Goal: Task Accomplishment & Management: Use online tool/utility

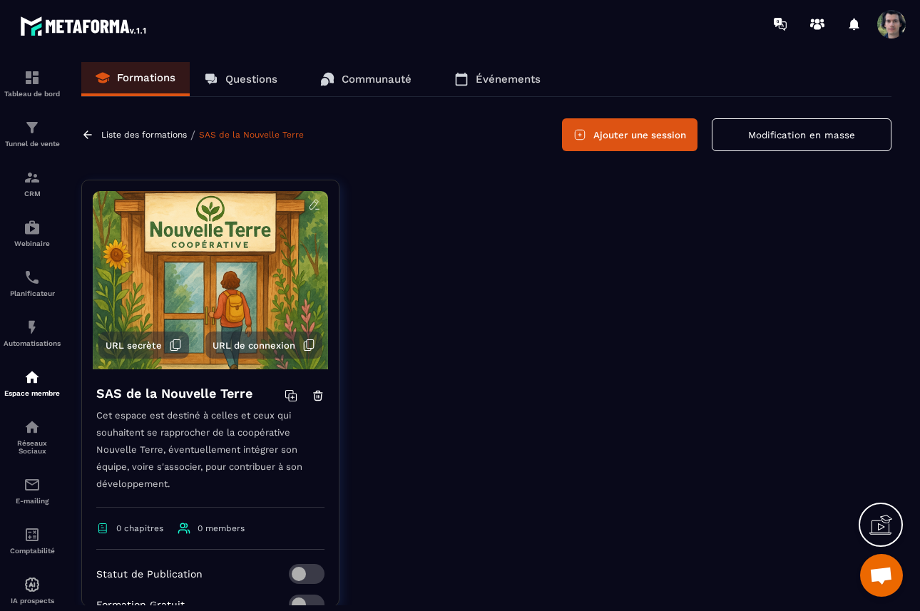
click at [629, 138] on button "Ajouter une session" at bounding box center [629, 134] width 135 height 33
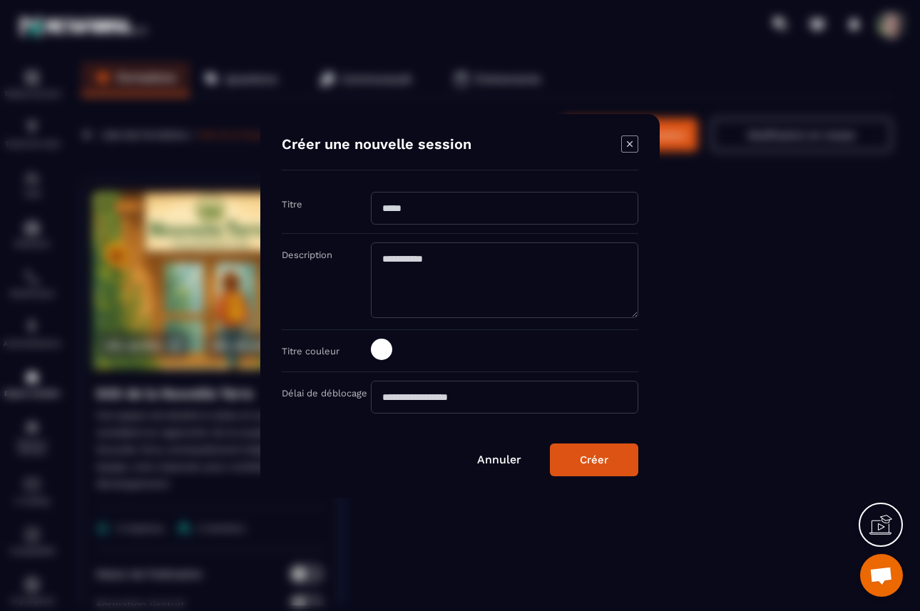
click at [467, 207] on input "Modal window" at bounding box center [504, 208] width 267 height 33
click at [474, 276] on textarea "Modal window" at bounding box center [504, 280] width 267 height 76
click at [408, 401] on input "Modal window" at bounding box center [504, 397] width 267 height 33
click at [386, 349] on span "Modal window" at bounding box center [381, 349] width 21 height 21
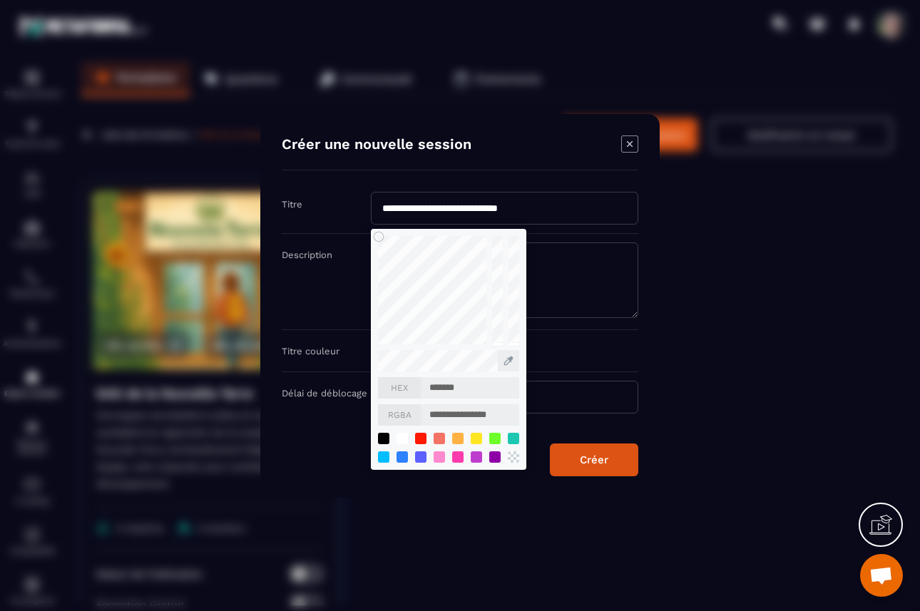
click at [357, 351] on div "Titre couleur" at bounding box center [326, 351] width 89 height 14
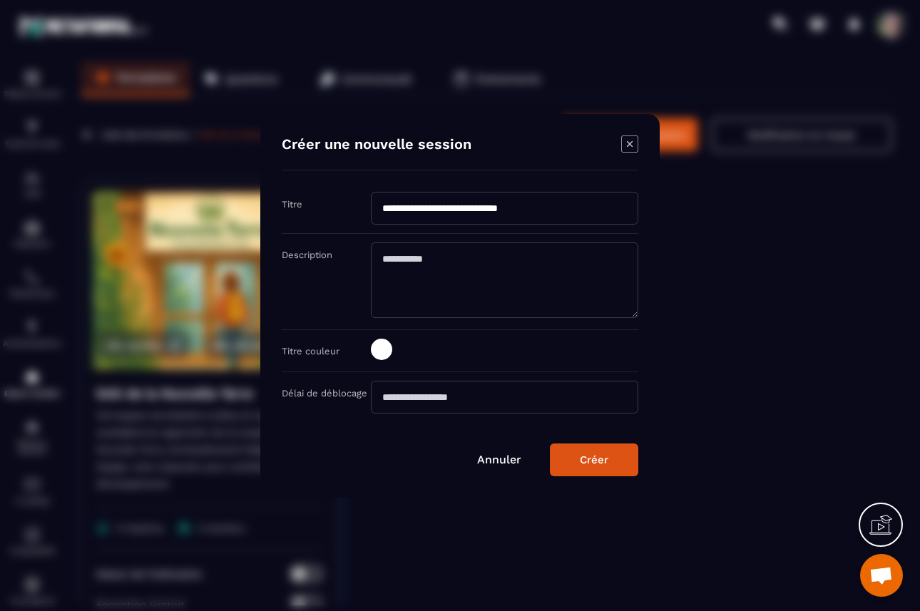
click at [443, 255] on textarea "Modal window" at bounding box center [504, 280] width 267 height 76
click at [436, 264] on textarea "Modal window" at bounding box center [504, 280] width 267 height 76
click at [409, 212] on input "**********" at bounding box center [504, 208] width 267 height 33
drag, startPoint x: 421, startPoint y: 207, endPoint x: 538, endPoint y: 209, distance: 116.9
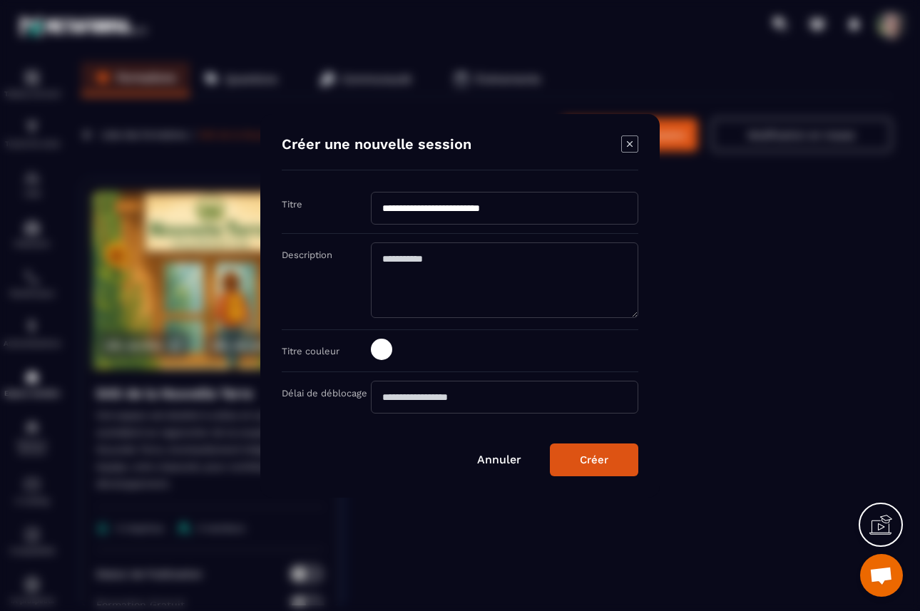
click at [538, 209] on input "**********" at bounding box center [504, 208] width 267 height 33
type input "*******"
click at [487, 274] on textarea "Modal window" at bounding box center [504, 280] width 267 height 76
type textarea "**********"
click at [619, 458] on button "Créer" at bounding box center [594, 459] width 88 height 33
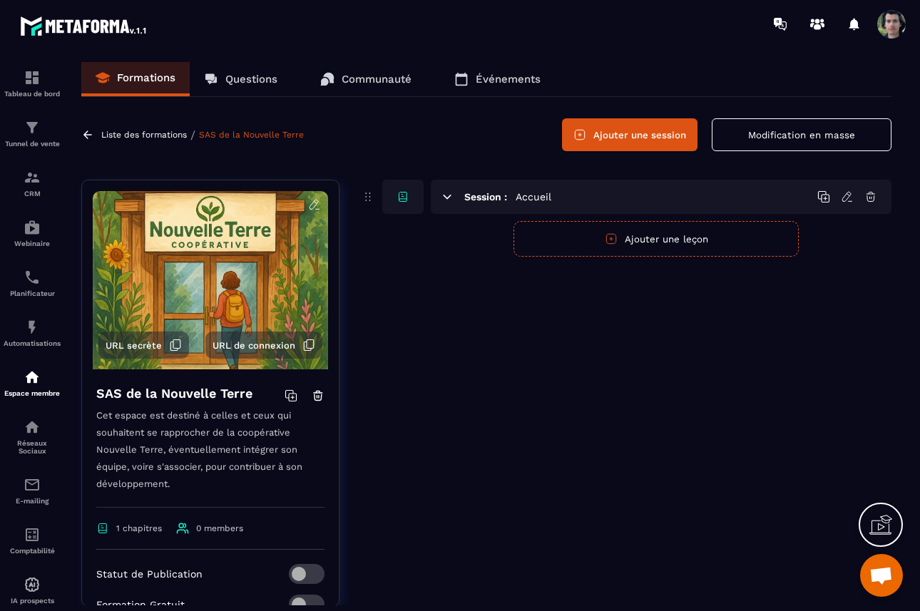
click at [653, 197] on div "Session : Accueil" at bounding box center [661, 197] width 461 height 34
click at [523, 201] on h5 "Accueil" at bounding box center [533, 197] width 36 height 14
click at [846, 195] on icon at bounding box center [846, 196] width 13 height 13
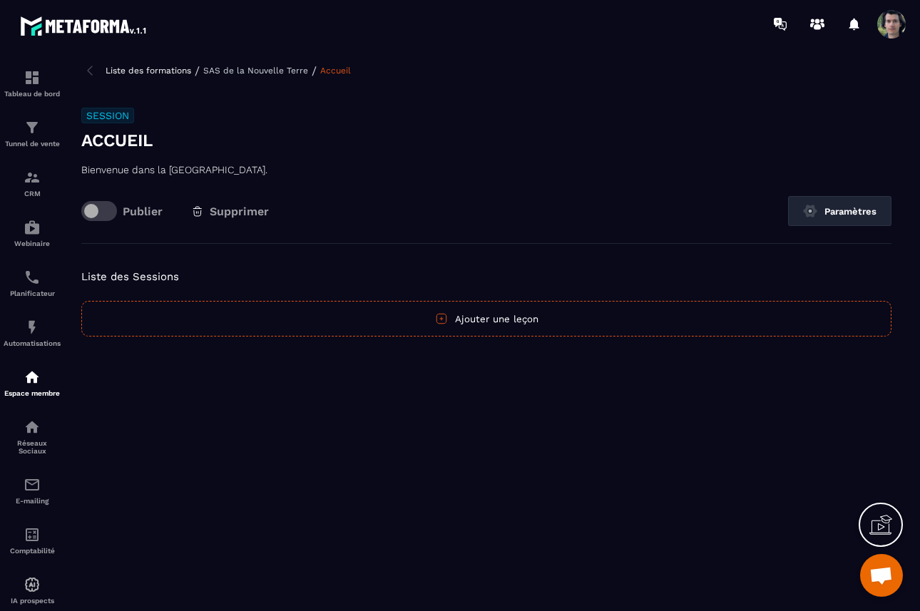
click at [489, 321] on button "Ajouter une leçon" at bounding box center [486, 319] width 810 height 36
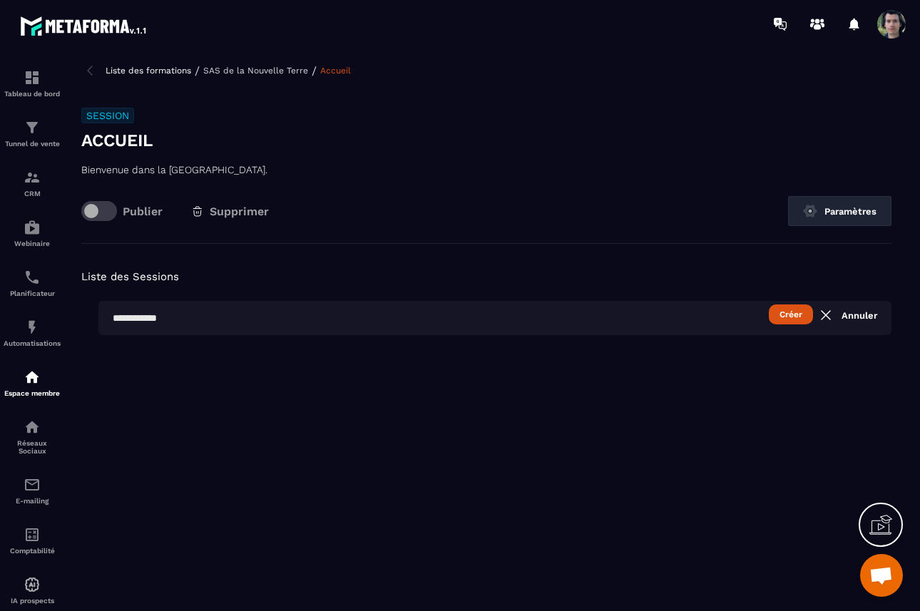
click at [792, 317] on button "Créer" at bounding box center [790, 314] width 44 height 20
click at [199, 315] on input "text" at bounding box center [494, 318] width 793 height 34
click at [785, 314] on button "Créer" at bounding box center [790, 314] width 44 height 20
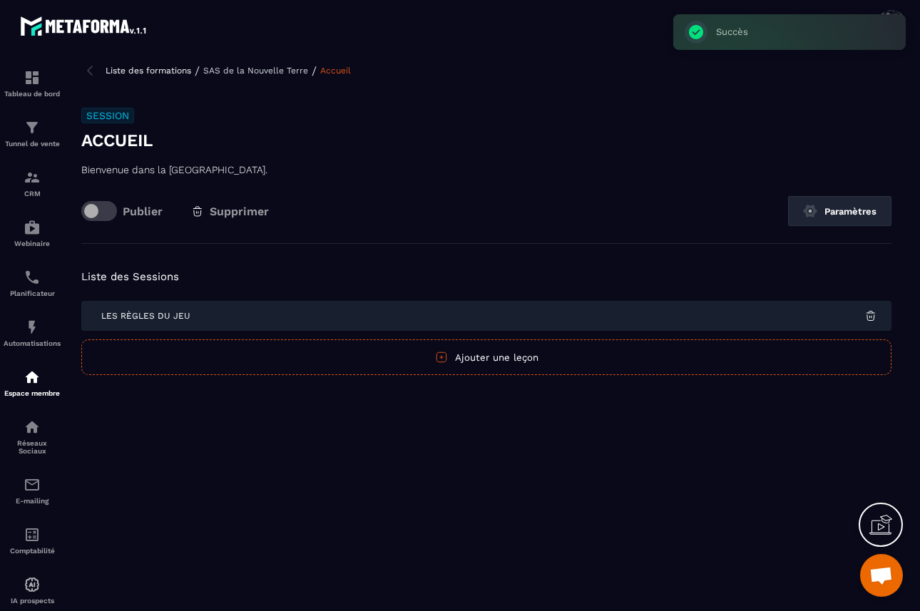
click at [294, 324] on div "Les Règles du Jeu" at bounding box center [486, 316] width 810 height 30
click at [178, 307] on div "Les Règles du Jeu" at bounding box center [486, 316] width 810 height 30
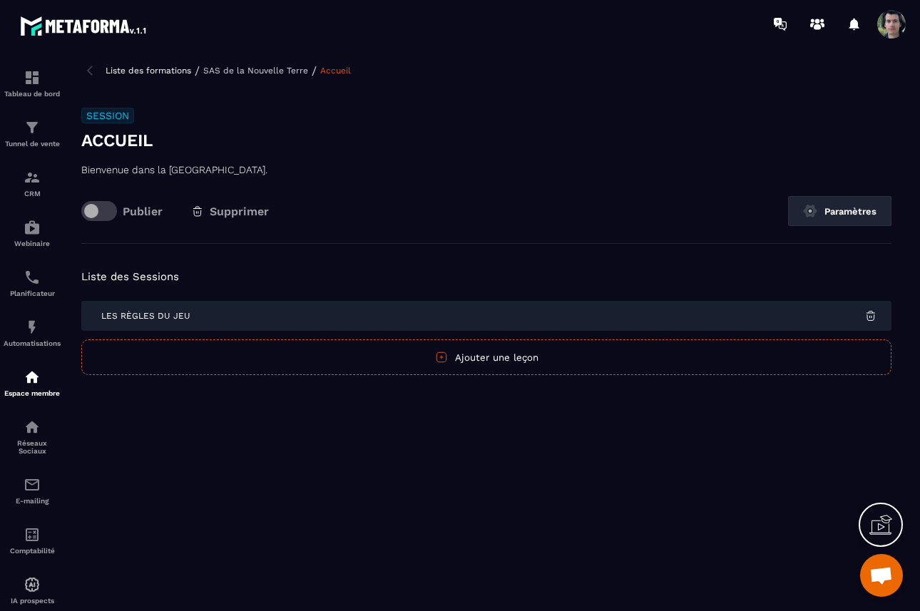
click at [178, 307] on div "Les Règles du Jeu" at bounding box center [486, 316] width 810 height 30
click at [170, 316] on span "Les Règles du Jeu" at bounding box center [145, 316] width 89 height 10
click at [870, 317] on img at bounding box center [870, 315] width 13 height 13
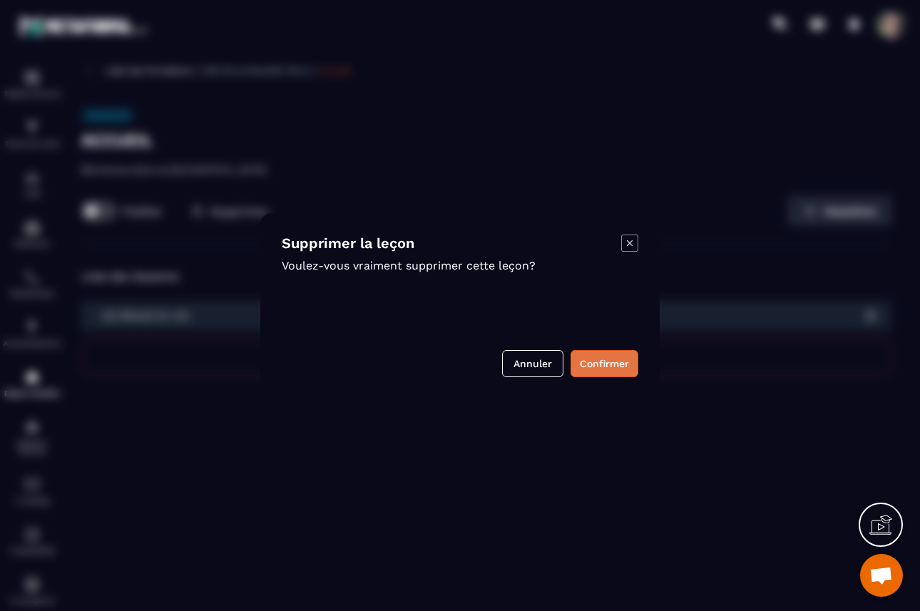
click at [605, 361] on button "Confirmer" at bounding box center [604, 363] width 68 height 27
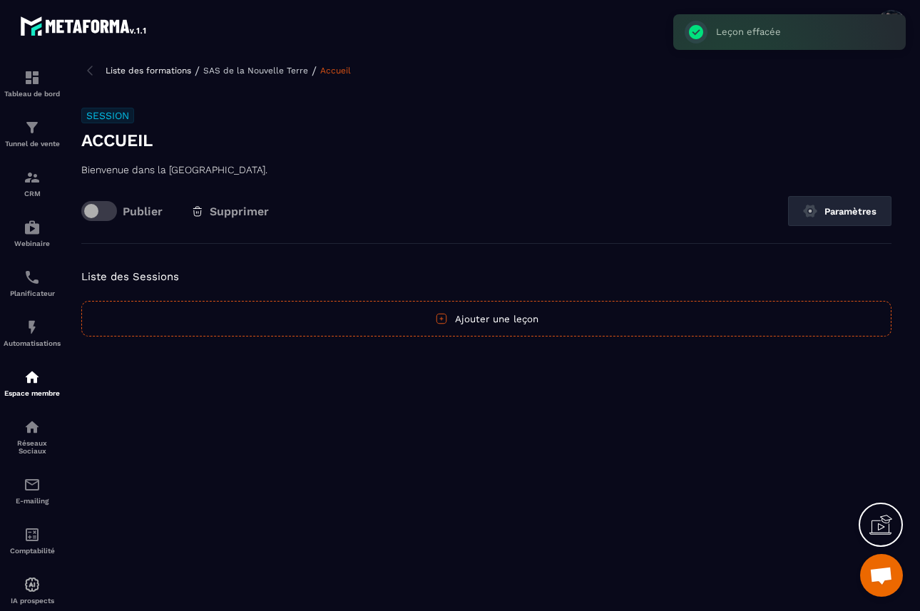
click at [493, 315] on button "Ajouter une leçon" at bounding box center [486, 319] width 810 height 36
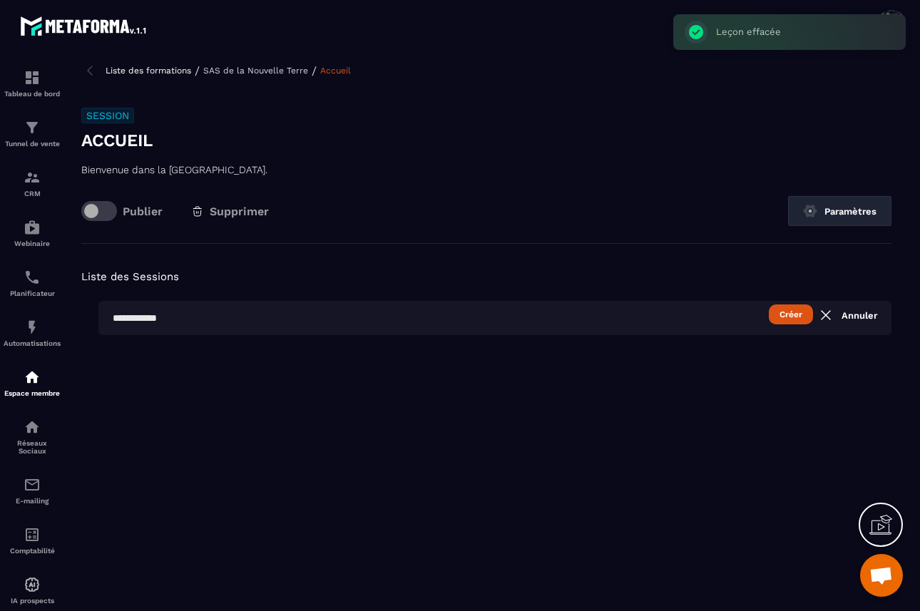
click at [786, 314] on button "Créer" at bounding box center [790, 314] width 44 height 20
click at [494, 324] on input "text" at bounding box center [494, 318] width 793 height 34
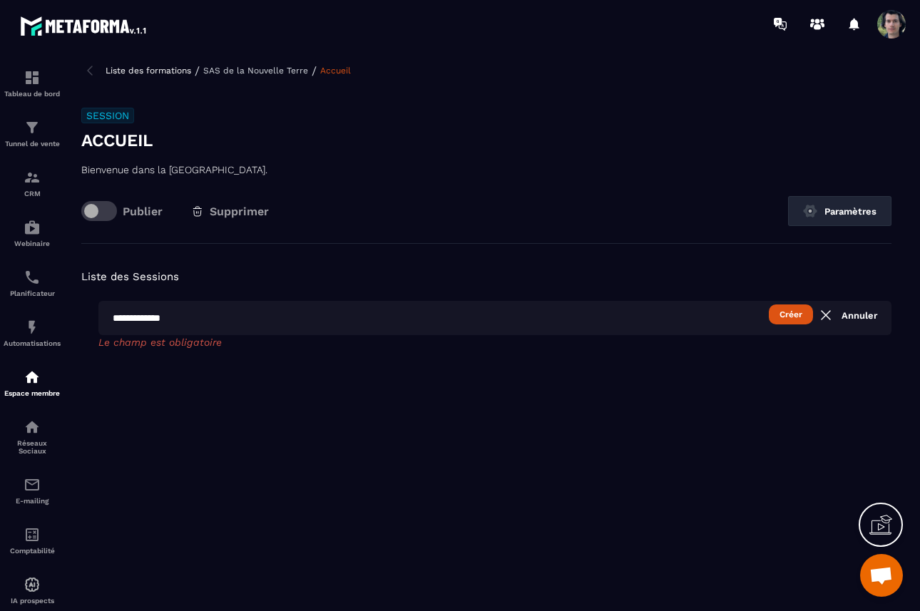
click at [786, 313] on button "Créer" at bounding box center [790, 314] width 44 height 20
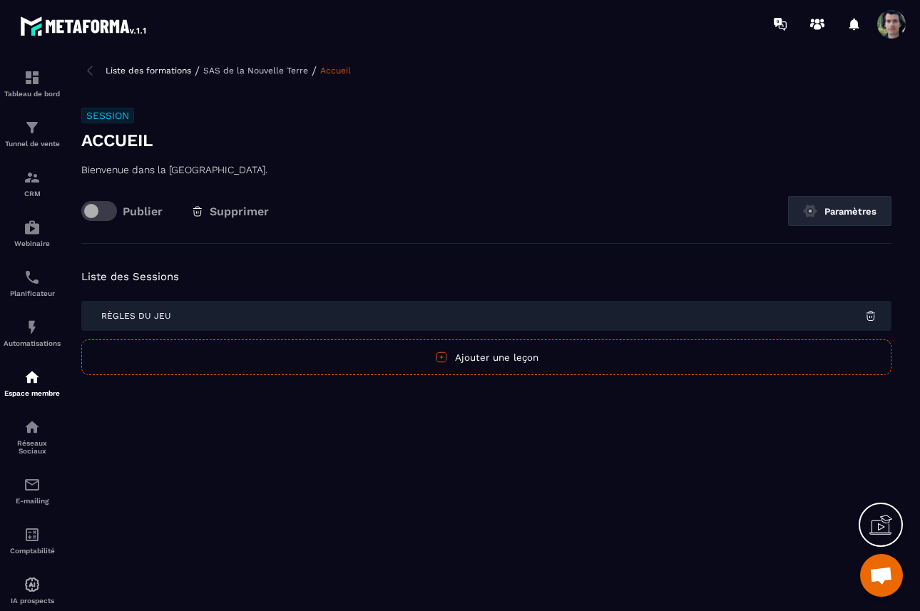
click at [142, 315] on span "Règles du Jeu" at bounding box center [136, 316] width 70 height 10
click at [148, 319] on span "Règles du Jeu" at bounding box center [136, 316] width 70 height 10
click at [489, 356] on button "Ajouter une leçon" at bounding box center [486, 357] width 810 height 36
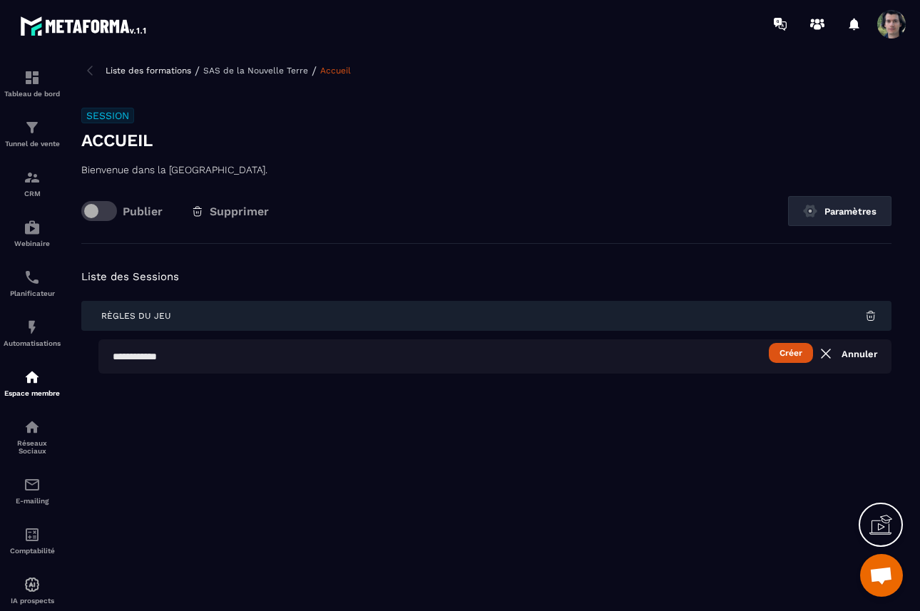
click at [496, 361] on input "text" at bounding box center [494, 356] width 793 height 34
drag, startPoint x: 238, startPoint y: 357, endPoint x: 217, endPoint y: 357, distance: 20.7
click at [217, 357] on input "**********" at bounding box center [494, 356] width 793 height 34
type input "**********"
click at [803, 357] on button "Créer" at bounding box center [790, 353] width 44 height 20
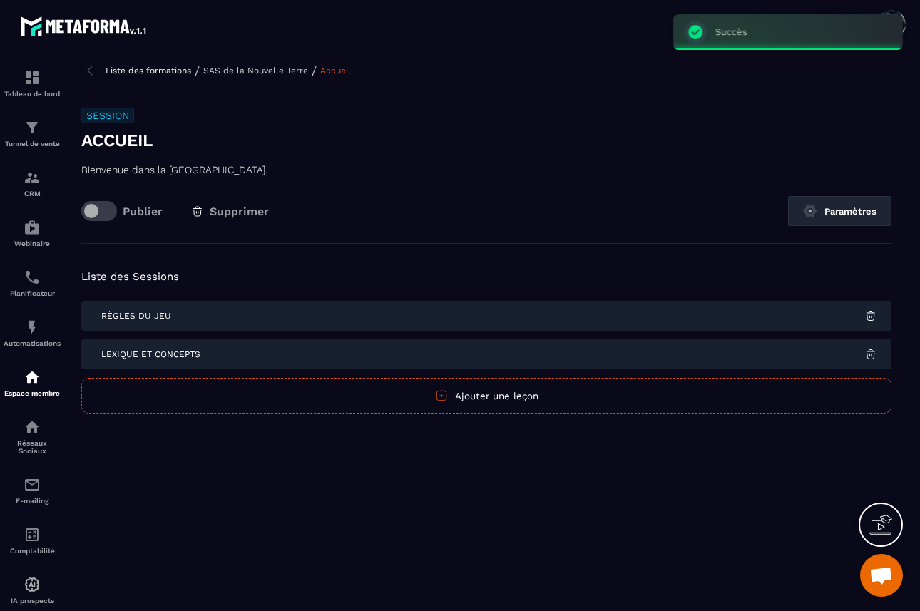
click at [142, 316] on span "Règles du Jeu" at bounding box center [136, 316] width 70 height 10
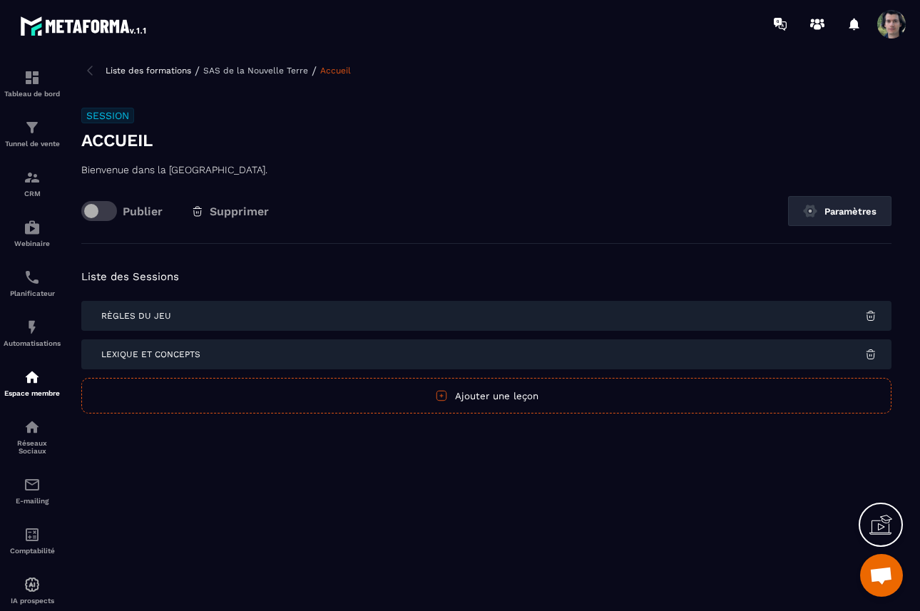
click at [142, 316] on span "Règles du Jeu" at bounding box center [136, 316] width 70 height 10
drag, startPoint x: 142, startPoint y: 316, endPoint x: 142, endPoint y: 358, distance: 42.1
click at [142, 358] on div "Règles du Jeu Lexique et concepts" at bounding box center [486, 335] width 810 height 68
click at [269, 72] on p "SAS de la Nouvelle Terre" at bounding box center [255, 71] width 105 height 10
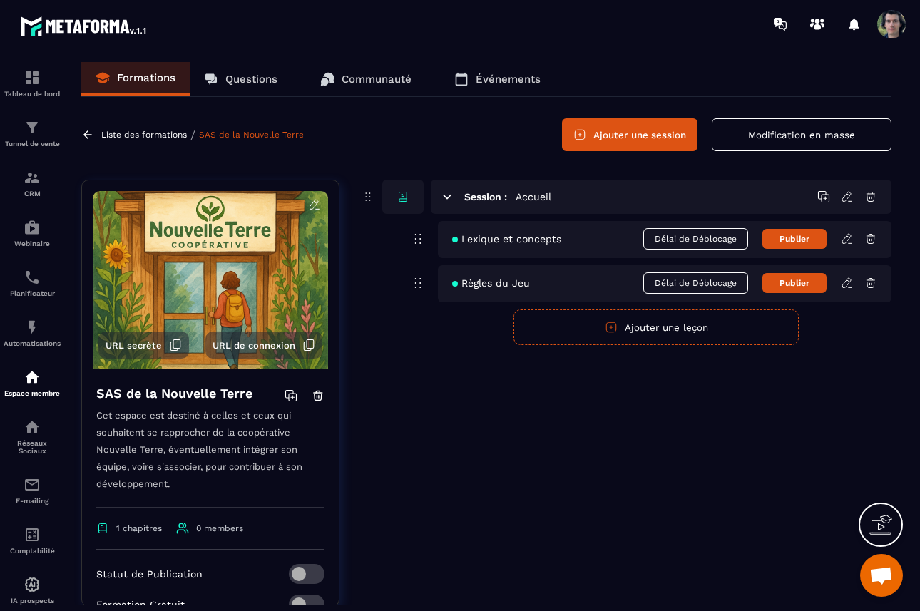
click at [514, 240] on span "Lexique et concepts" at bounding box center [506, 238] width 109 height 11
click at [415, 235] on icon at bounding box center [417, 238] width 17 height 17
click at [845, 235] on icon at bounding box center [846, 238] width 9 height 9
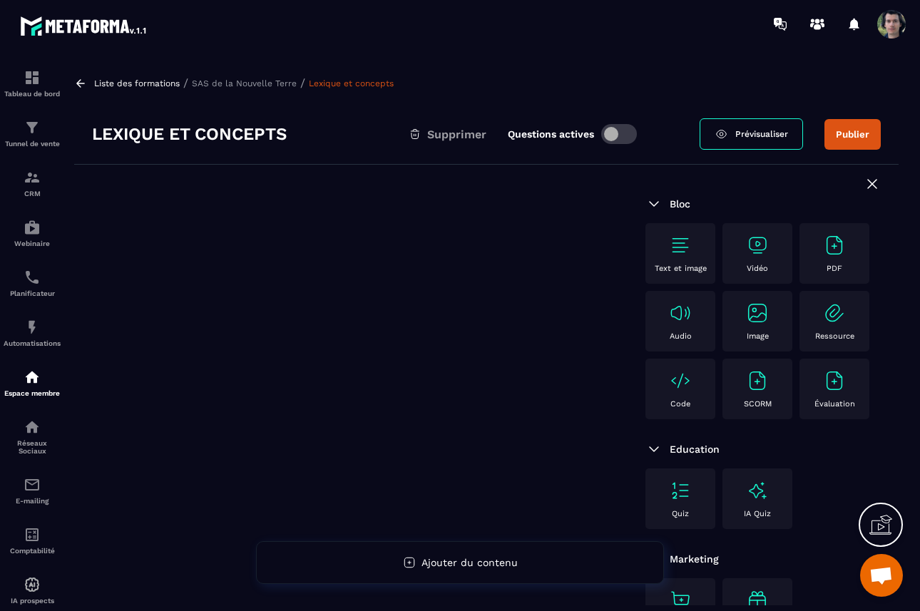
click at [768, 252] on img at bounding box center [757, 245] width 23 height 23
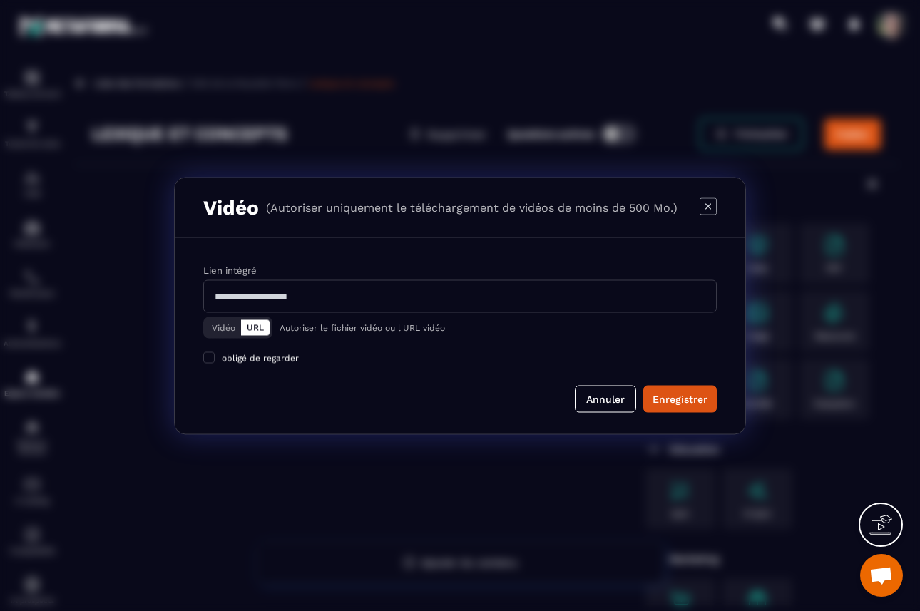
click at [225, 331] on button "Vidéo" at bounding box center [223, 327] width 35 height 16
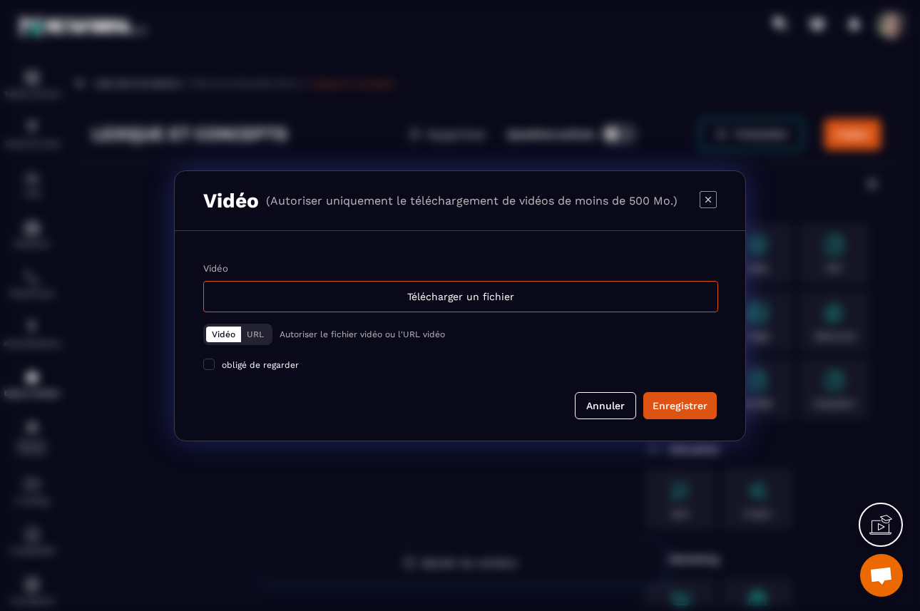
click at [267, 331] on button "URL" at bounding box center [255, 334] width 29 height 16
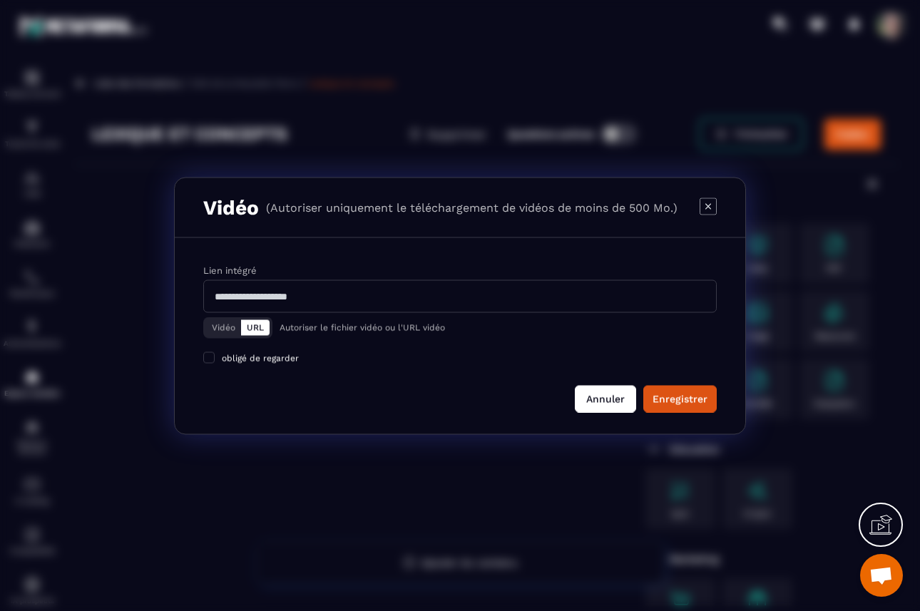
click at [614, 396] on button "Annuler" at bounding box center [605, 398] width 61 height 27
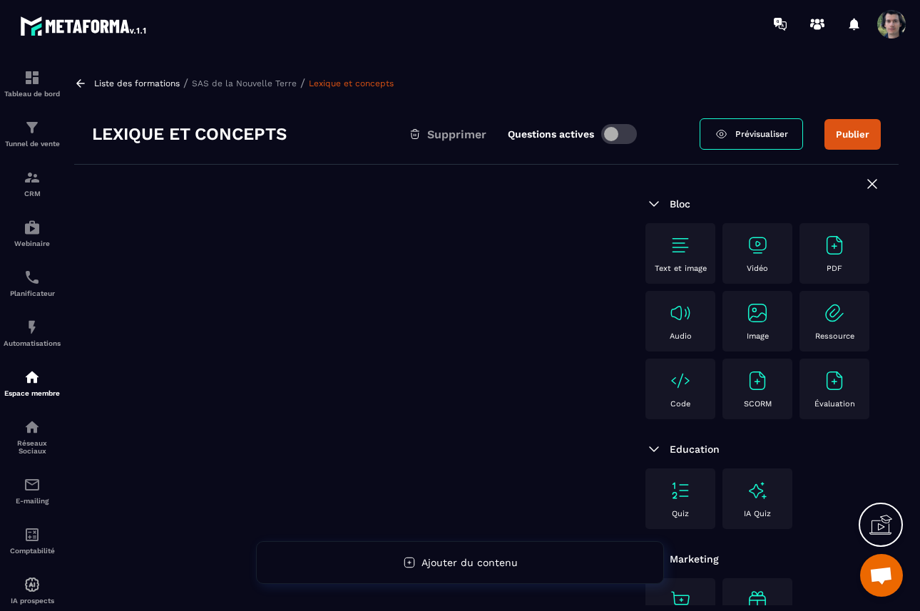
click at [830, 243] on img at bounding box center [834, 245] width 23 height 23
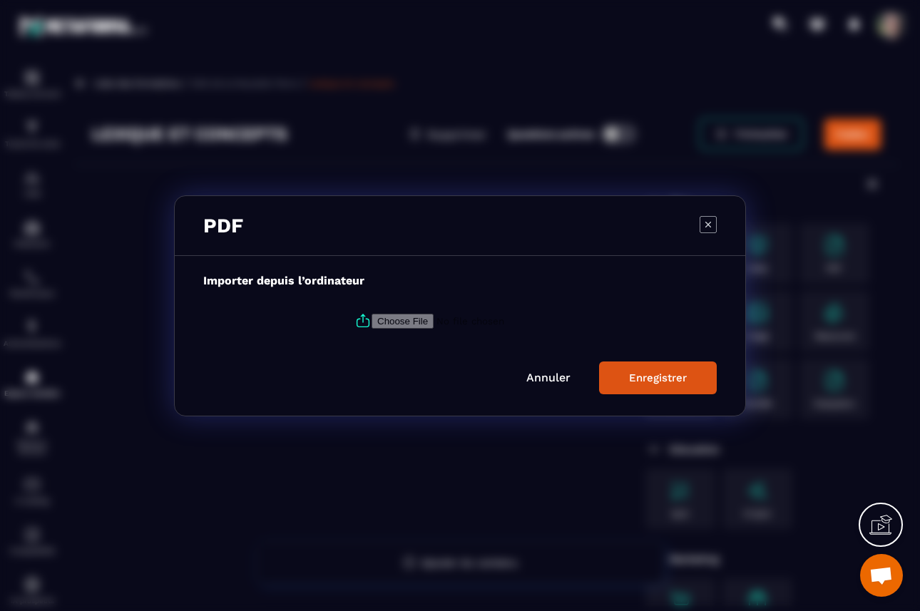
click at [557, 378] on link "Annuler" at bounding box center [548, 378] width 44 height 14
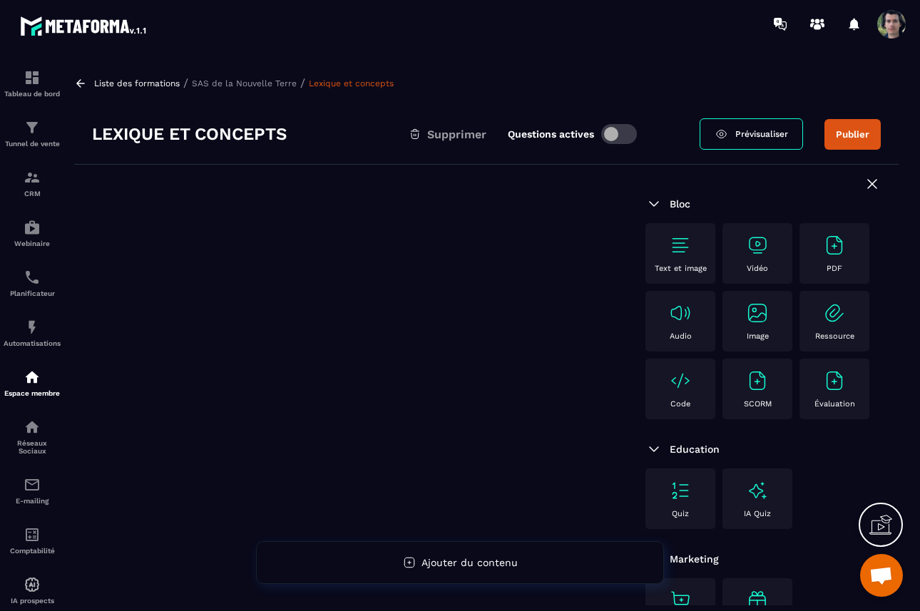
click at [662, 238] on div "Text et image" at bounding box center [680, 253] width 56 height 39
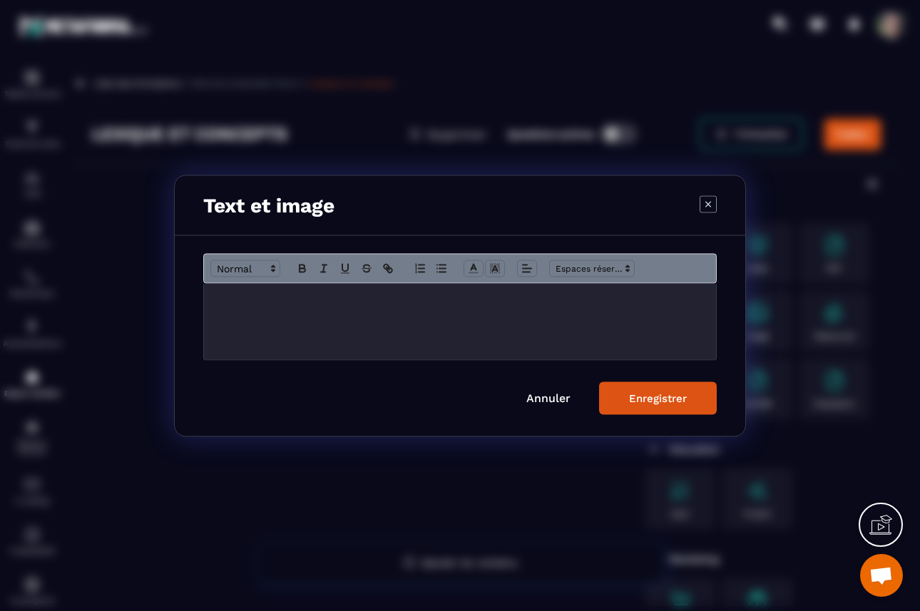
click at [317, 310] on div "Modal window" at bounding box center [460, 321] width 512 height 76
click at [552, 393] on link "Annuler" at bounding box center [548, 398] width 44 height 14
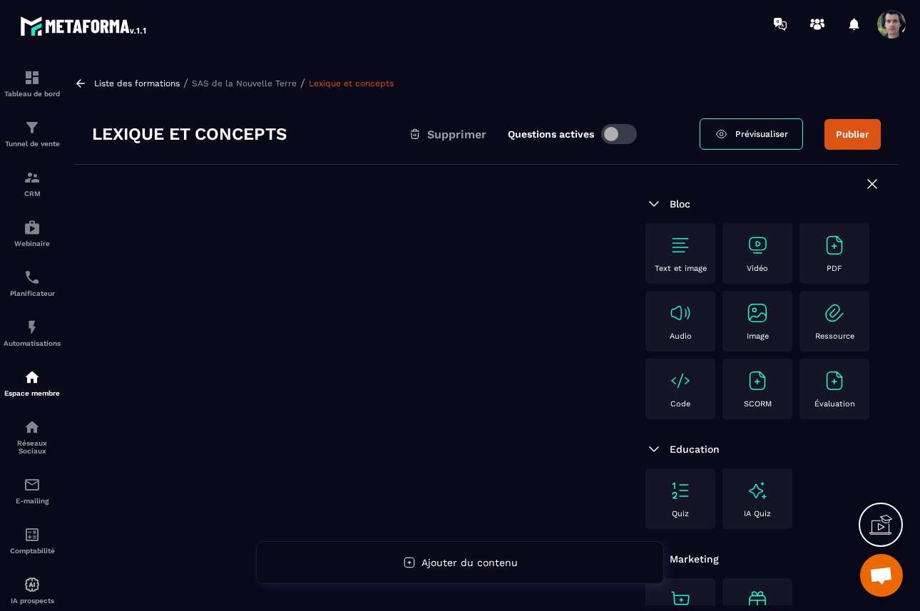
click at [841, 318] on img at bounding box center [834, 313] width 23 height 23
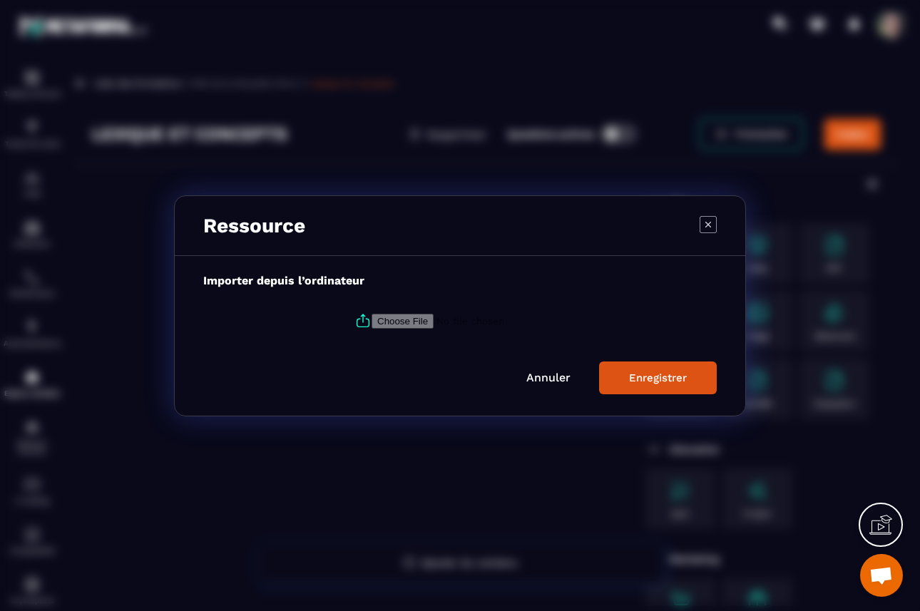
click at [533, 382] on link "Annuler" at bounding box center [548, 378] width 44 height 14
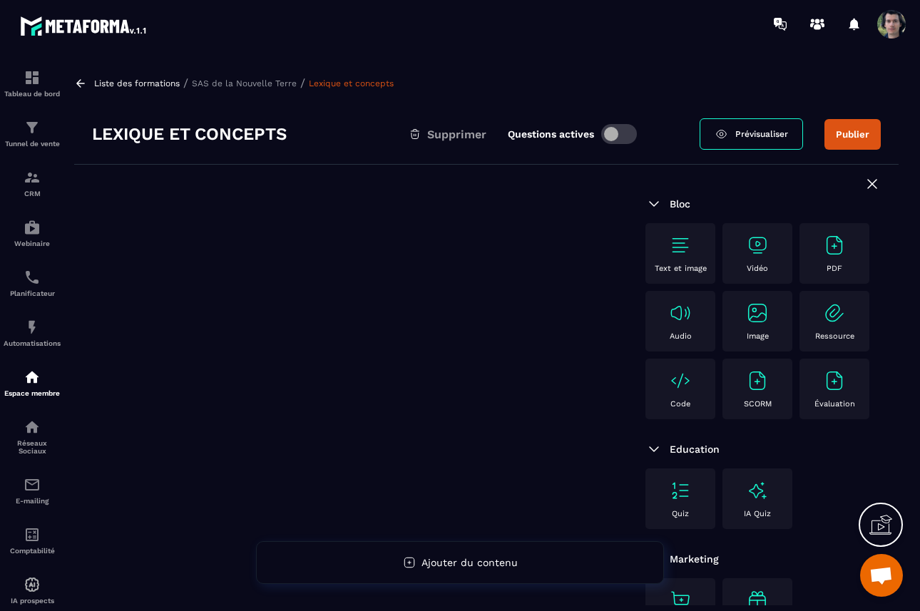
click at [81, 88] on icon at bounding box center [80, 83] width 13 height 13
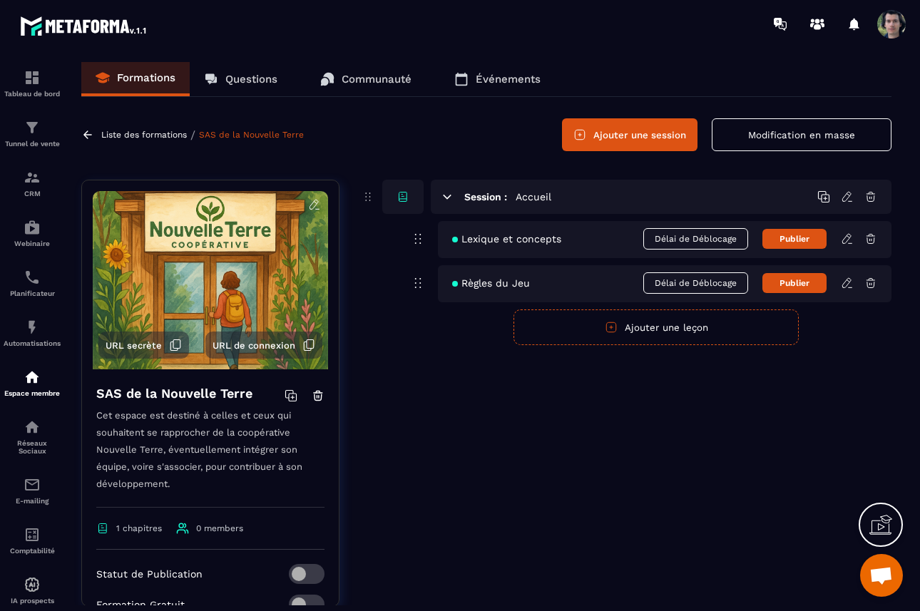
click at [634, 324] on button "Ajouter une leçon" at bounding box center [655, 327] width 285 height 36
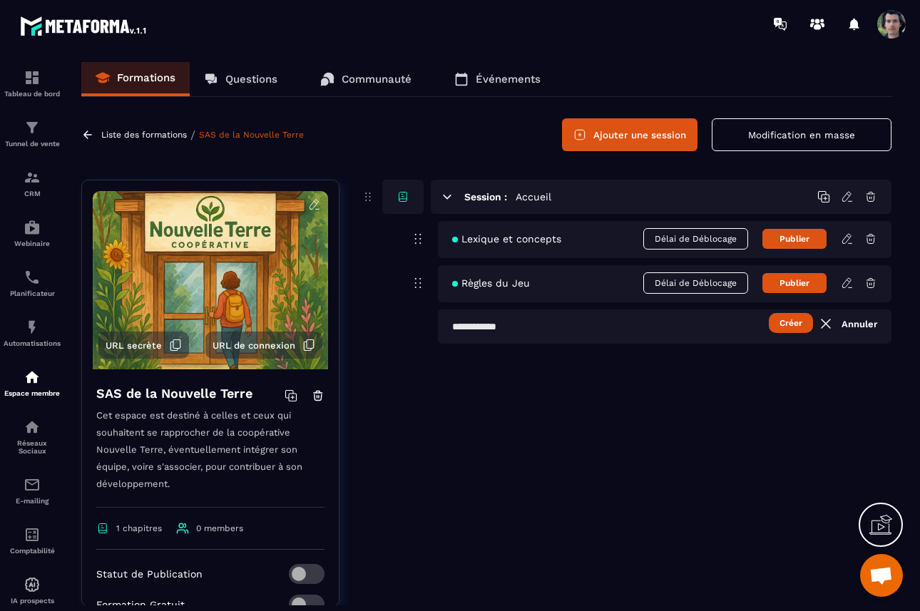
click at [575, 331] on input "text" at bounding box center [664, 326] width 453 height 34
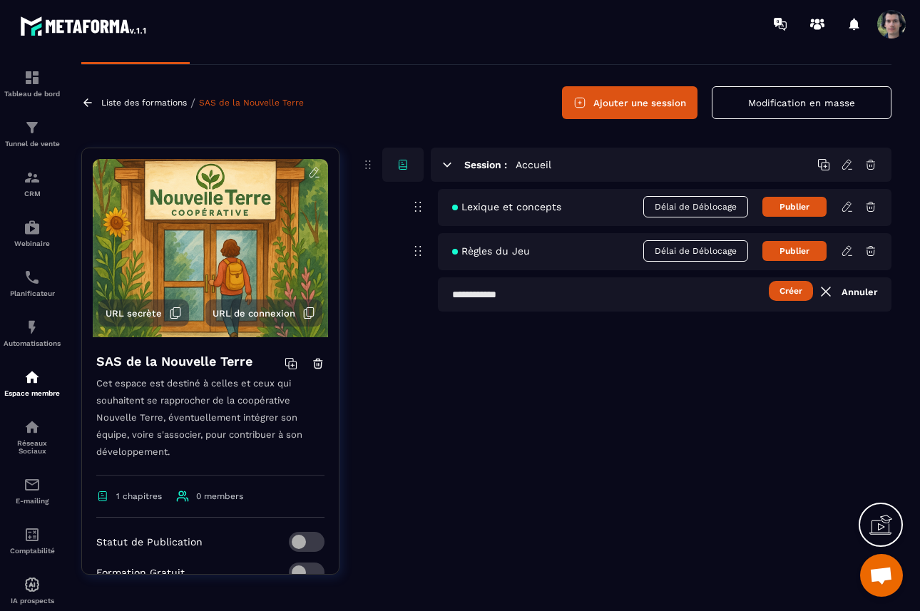
scroll to position [34, 0]
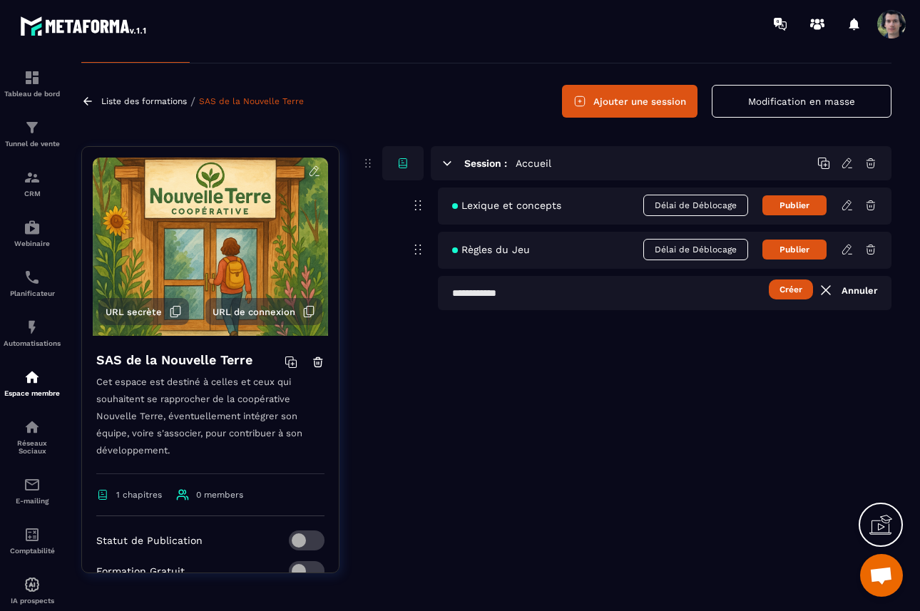
click at [827, 289] on icon at bounding box center [825, 290] width 17 height 17
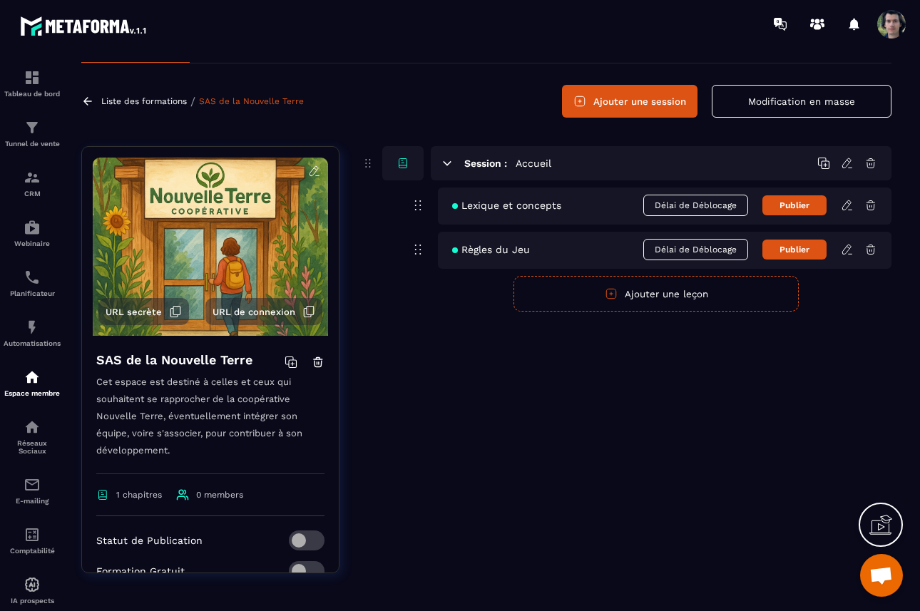
click at [848, 250] on icon at bounding box center [846, 249] width 9 height 9
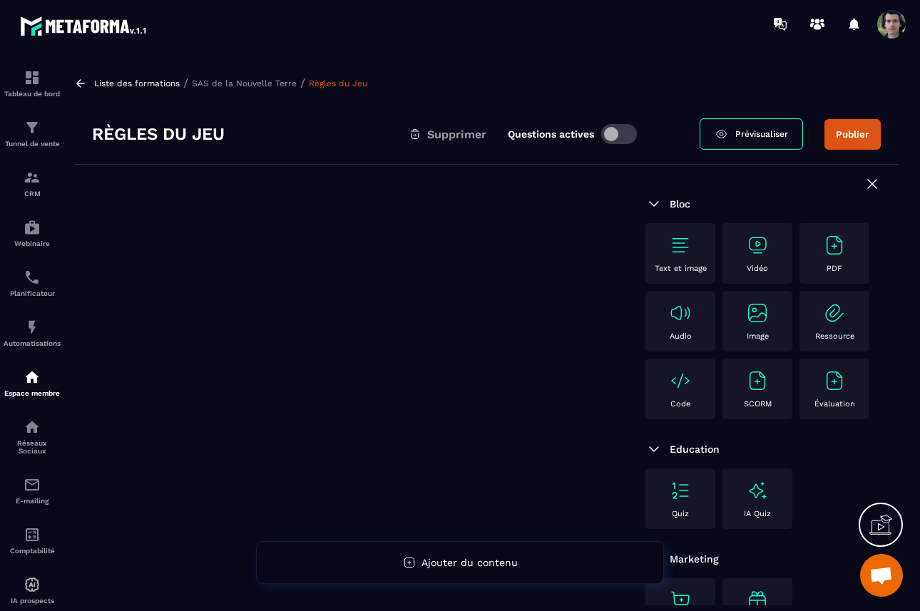
click at [679, 254] on img at bounding box center [680, 245] width 23 height 23
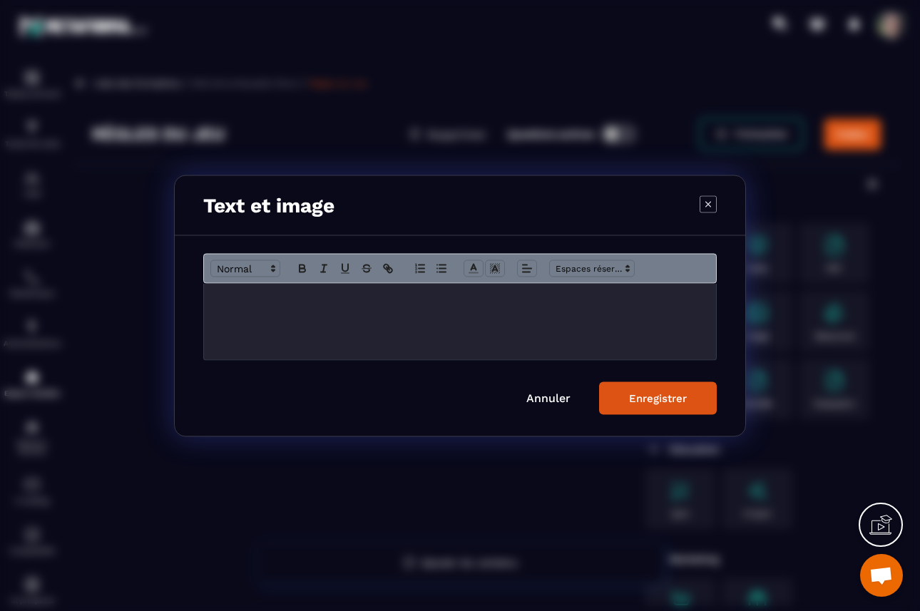
click at [308, 298] on p "Modal window" at bounding box center [460, 298] width 490 height 13
click at [471, 265] on icon "Modal window" at bounding box center [473, 268] width 13 height 13
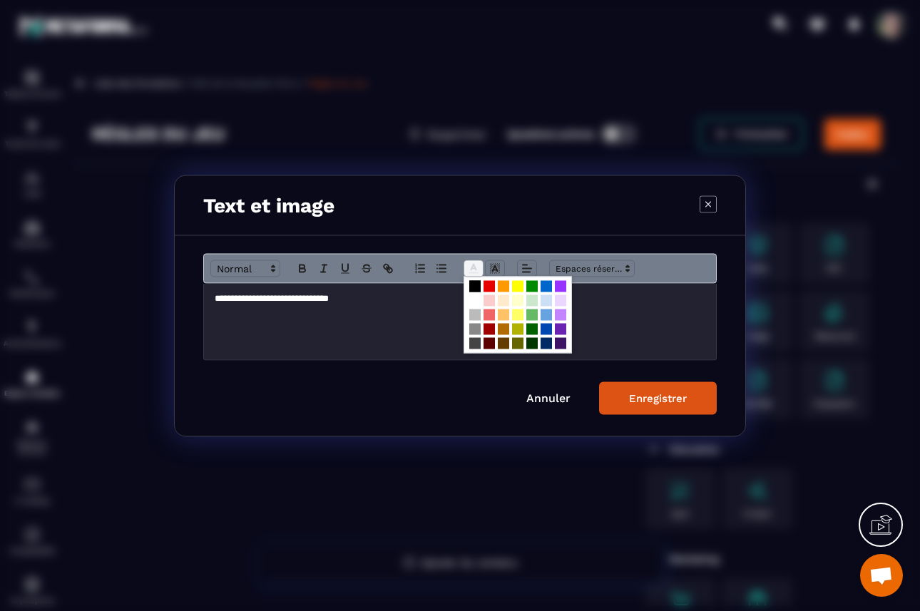
click at [471, 265] on icon "Modal window" at bounding box center [473, 268] width 13 height 13
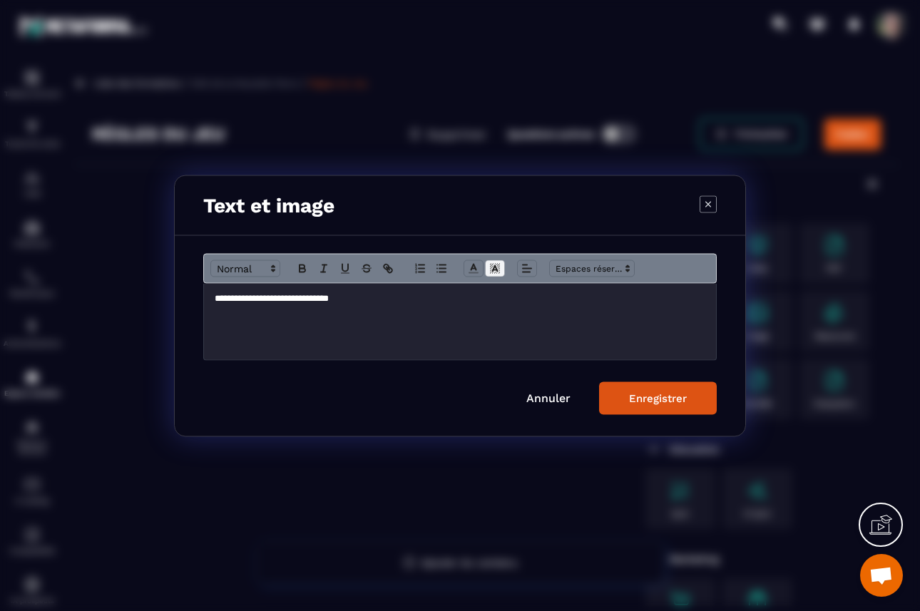
click at [491, 267] on icon "Modal window" at bounding box center [494, 268] width 13 height 13
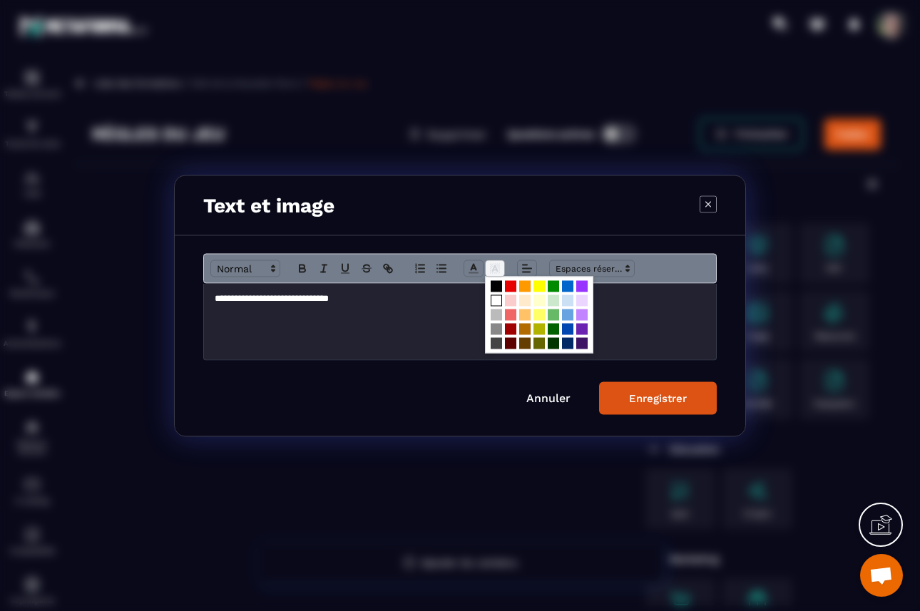
click at [491, 267] on icon "Modal window" at bounding box center [494, 268] width 13 height 13
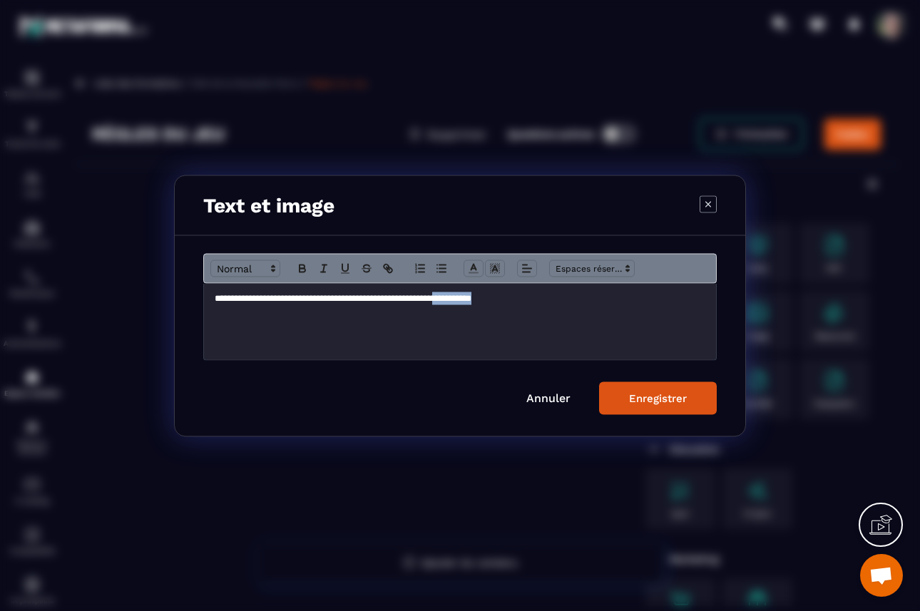
drag, startPoint x: 541, startPoint y: 295, endPoint x: 491, endPoint y: 300, distance: 50.1
click at [491, 300] on p "**********" at bounding box center [460, 298] width 490 height 13
click at [392, 269] on icon "Modal window" at bounding box center [389, 269] width 5 height 5
type input "**********"
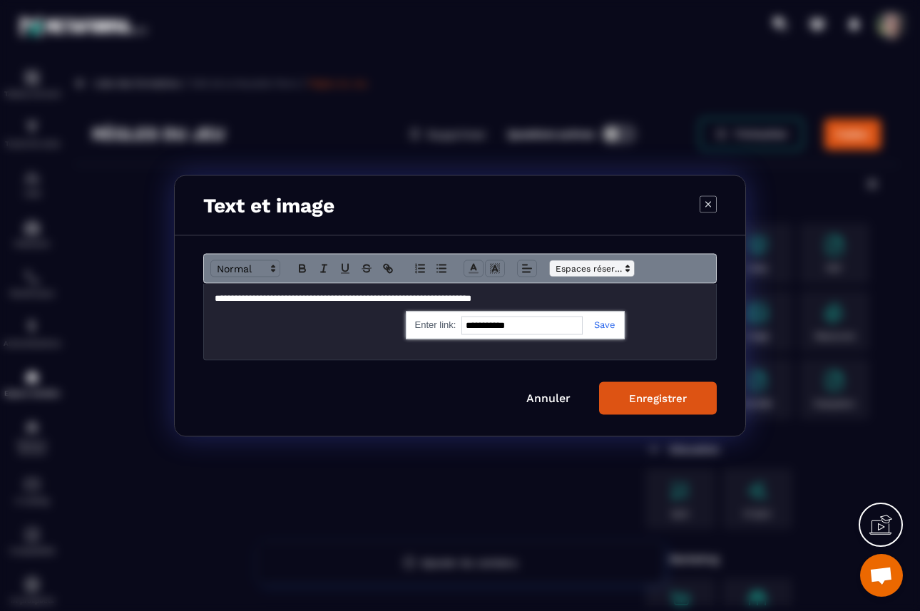
click at [611, 264] on span "Modal window" at bounding box center [592, 267] width 86 height 17
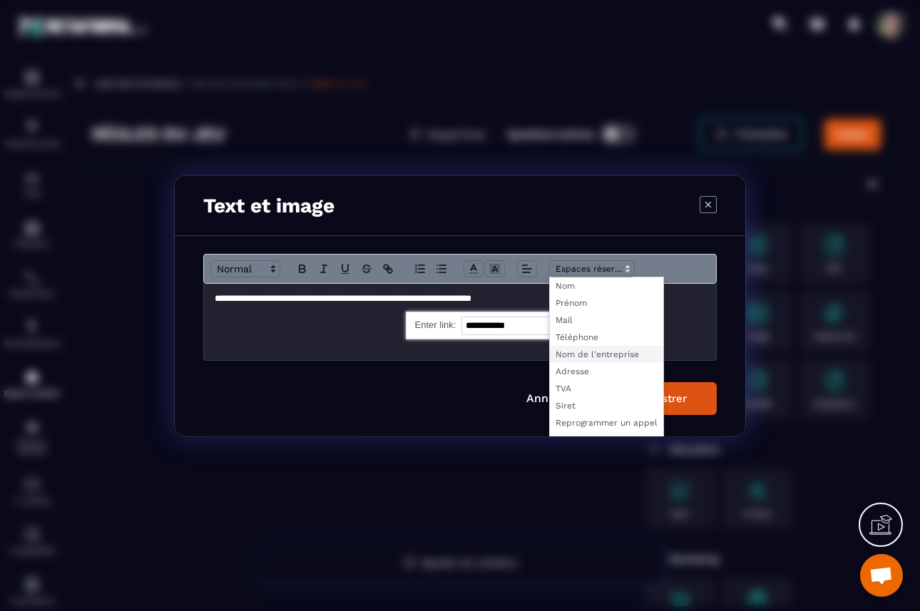
click at [597, 351] on span "Modal window" at bounding box center [606, 353] width 113 height 17
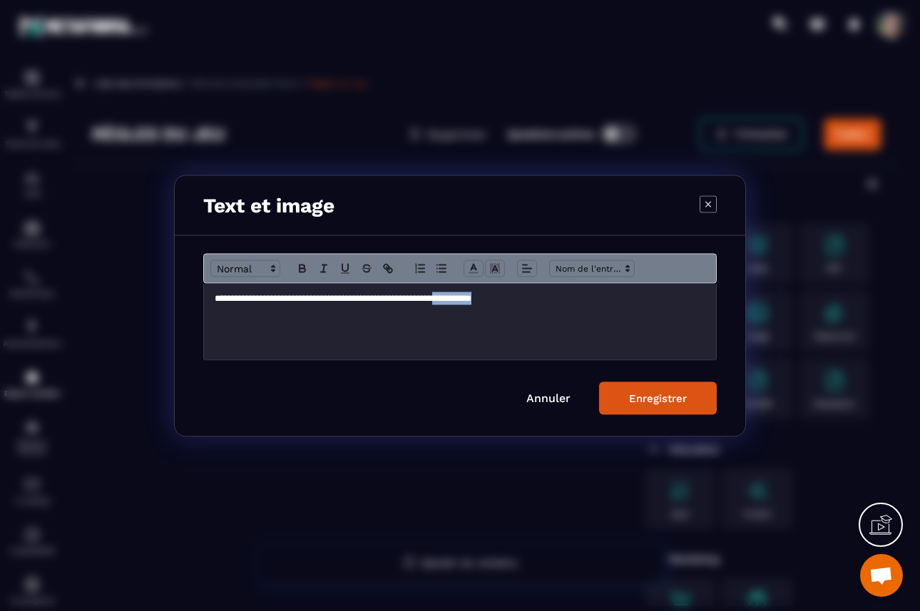
drag, startPoint x: 552, startPoint y: 304, endPoint x: 491, endPoint y: 304, distance: 61.3
click at [491, 304] on p "**********" at bounding box center [460, 298] width 490 height 13
click at [386, 271] on icon "Modal window" at bounding box center [387, 268] width 13 height 13
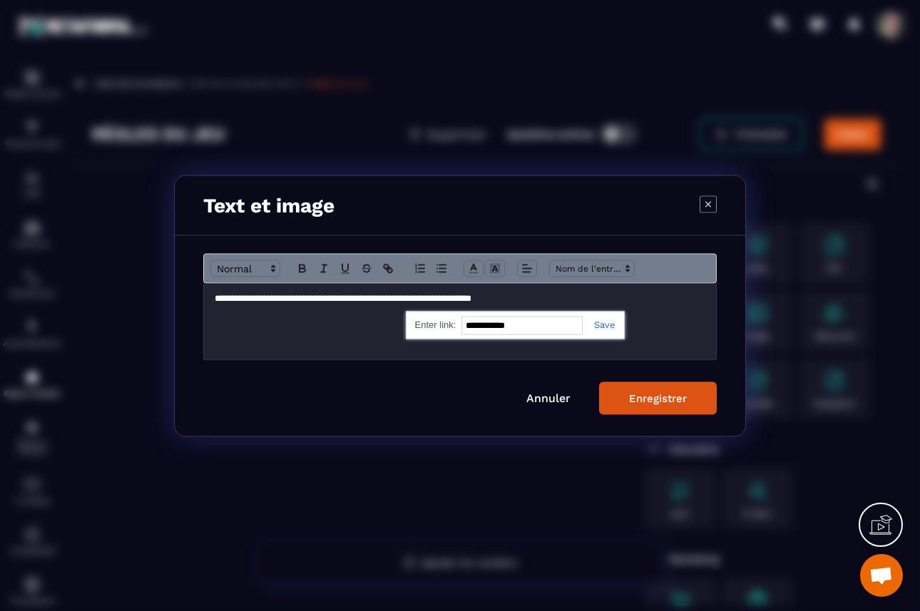
click at [659, 329] on div "**********" at bounding box center [460, 321] width 512 height 76
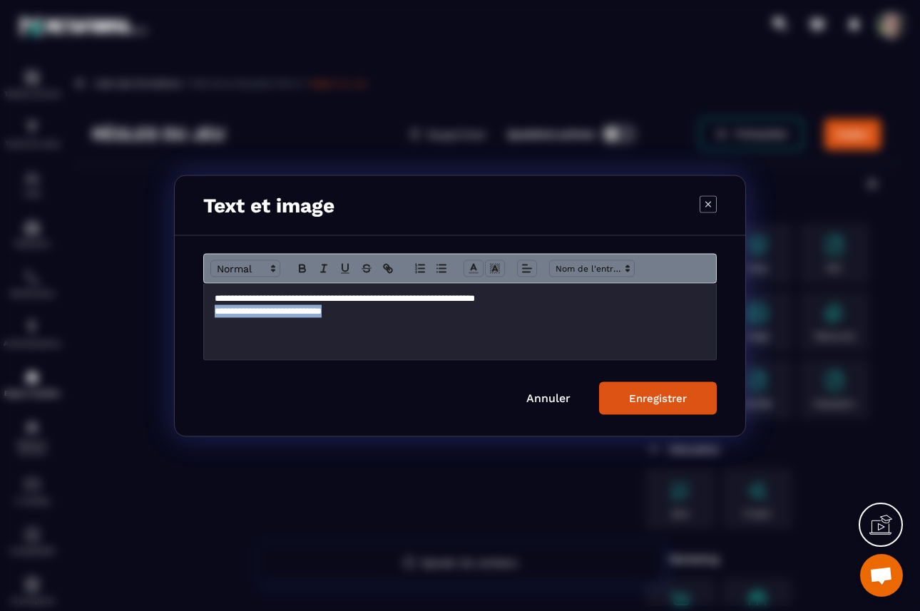
drag, startPoint x: 366, startPoint y: 314, endPoint x: 211, endPoint y: 316, distance: 155.4
click at [211, 316] on div "**********" at bounding box center [460, 321] width 512 height 76
click at [215, 314] on p "**********" at bounding box center [460, 310] width 490 height 13
click at [363, 319] on div "**********" at bounding box center [460, 321] width 512 height 76
click at [667, 408] on button "Enregistrer" at bounding box center [658, 397] width 118 height 33
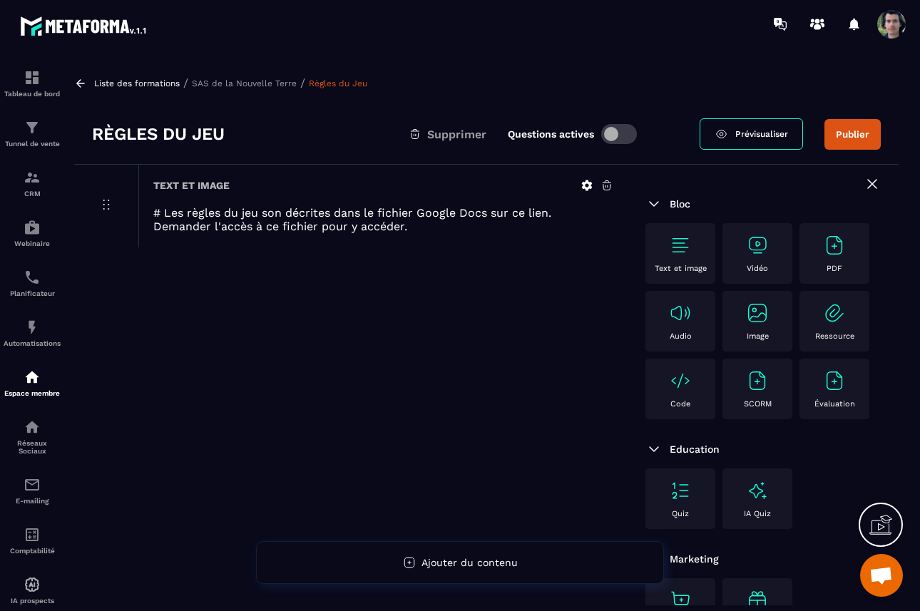
click at [586, 186] on icon at bounding box center [586, 185] width 13 height 13
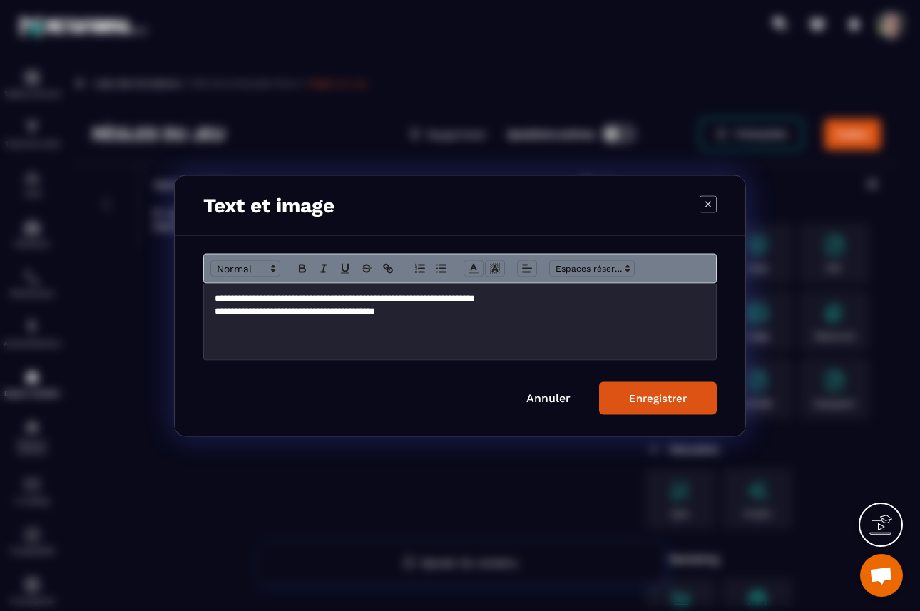
click at [224, 301] on p "**********" at bounding box center [460, 298] width 490 height 13
click at [655, 400] on div "Enregistrer" at bounding box center [658, 397] width 58 height 13
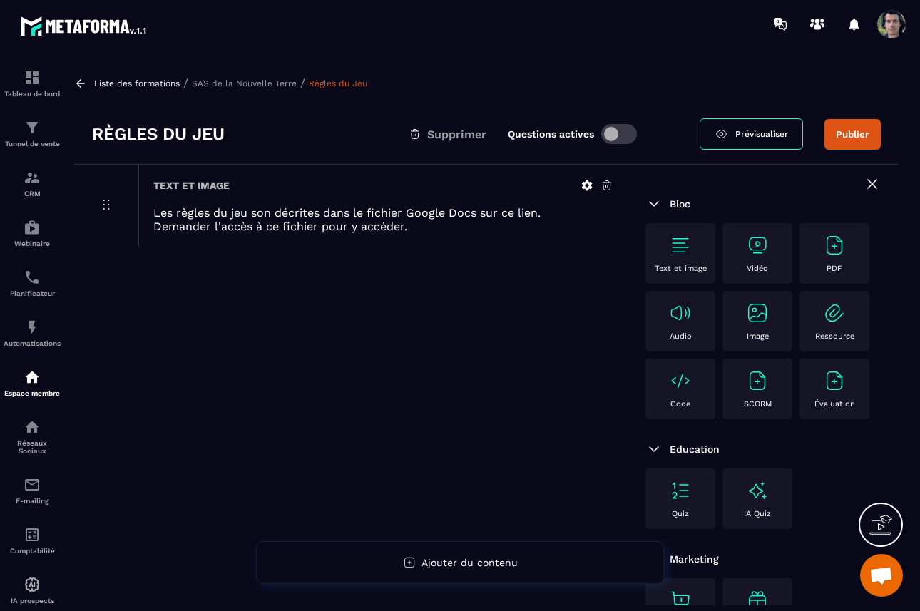
click at [756, 130] on span "Prévisualiser" at bounding box center [761, 134] width 53 height 10
click at [38, 386] on img at bounding box center [32, 377] width 17 height 17
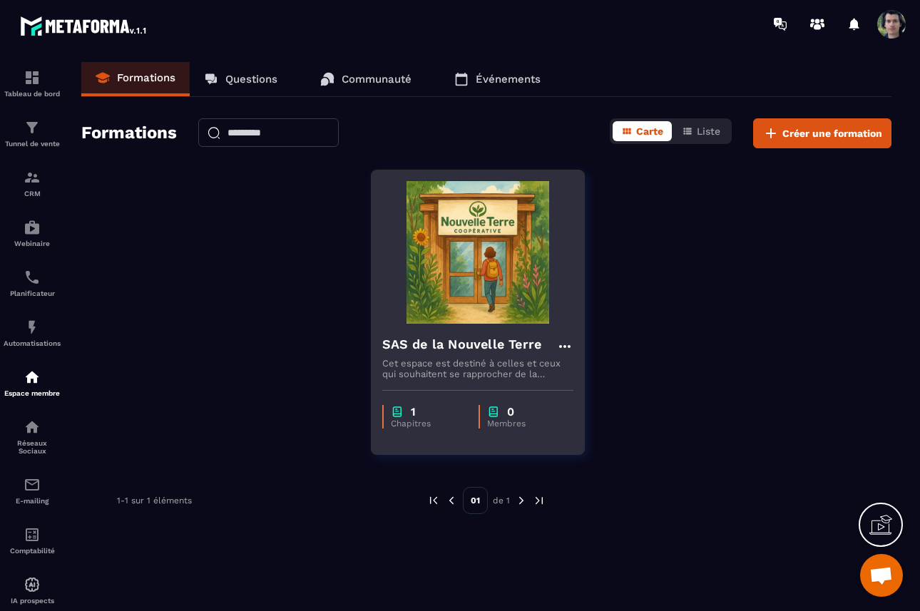
click at [503, 287] on img at bounding box center [477, 252] width 191 height 143
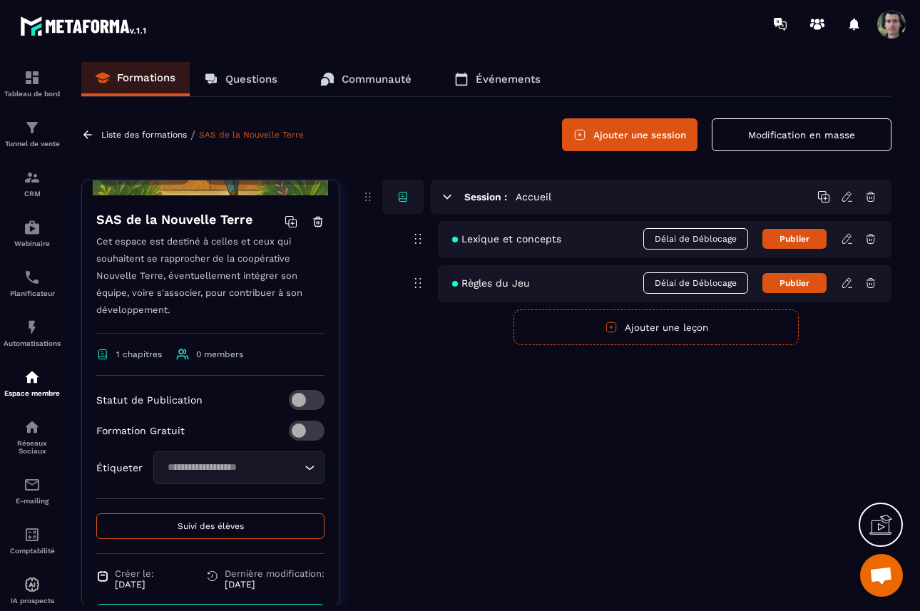
scroll to position [215, 0]
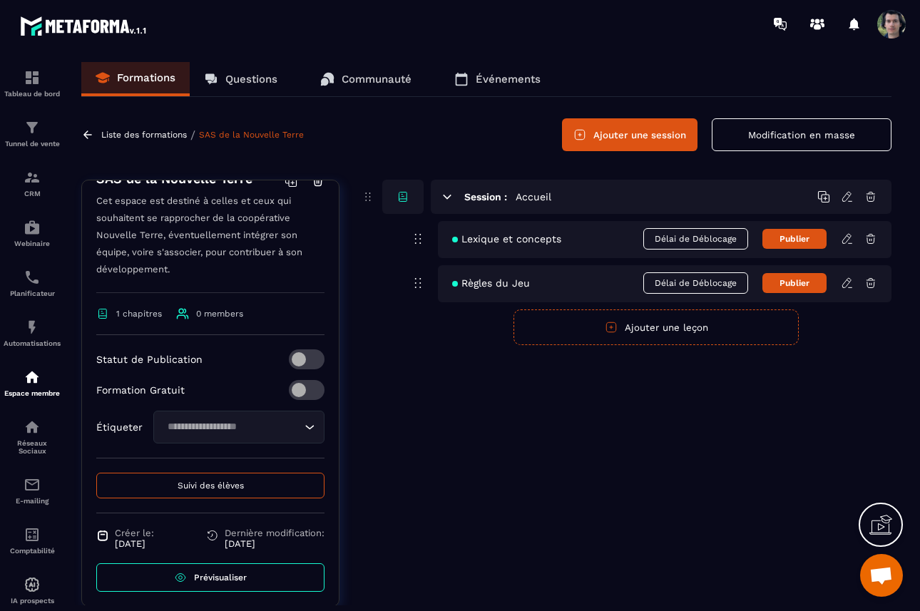
click at [304, 361] on span at bounding box center [307, 359] width 36 height 20
click at [82, 22] on img at bounding box center [84, 26] width 128 height 26
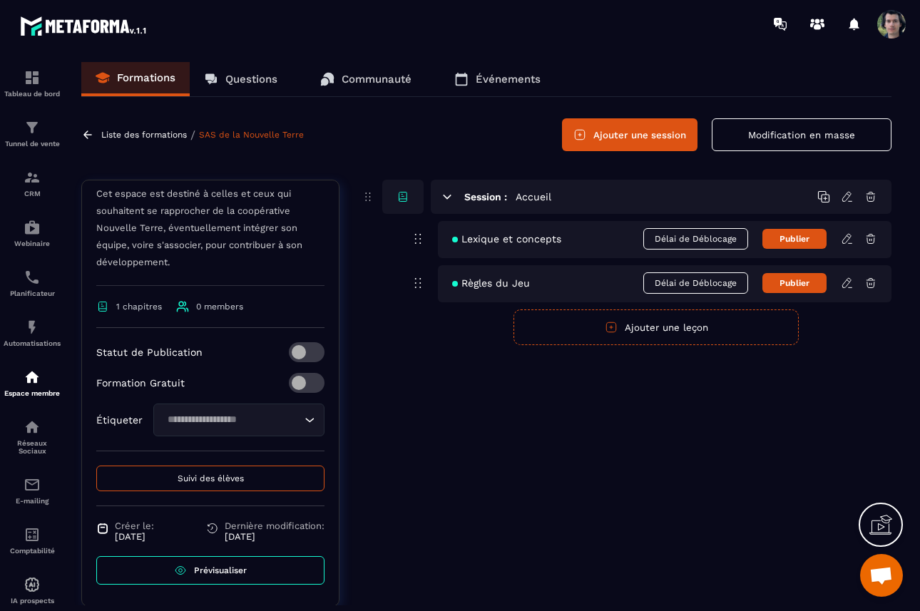
click at [261, 567] on link "Prévisualiser" at bounding box center [210, 570] width 228 height 29
click at [794, 241] on button "Publier" at bounding box center [794, 239] width 64 height 20
click at [794, 241] on button "Publié" at bounding box center [794, 238] width 64 height 21
click at [791, 241] on button "Publier" at bounding box center [794, 239] width 64 height 20
click at [788, 240] on button "Publié" at bounding box center [794, 238] width 64 height 21
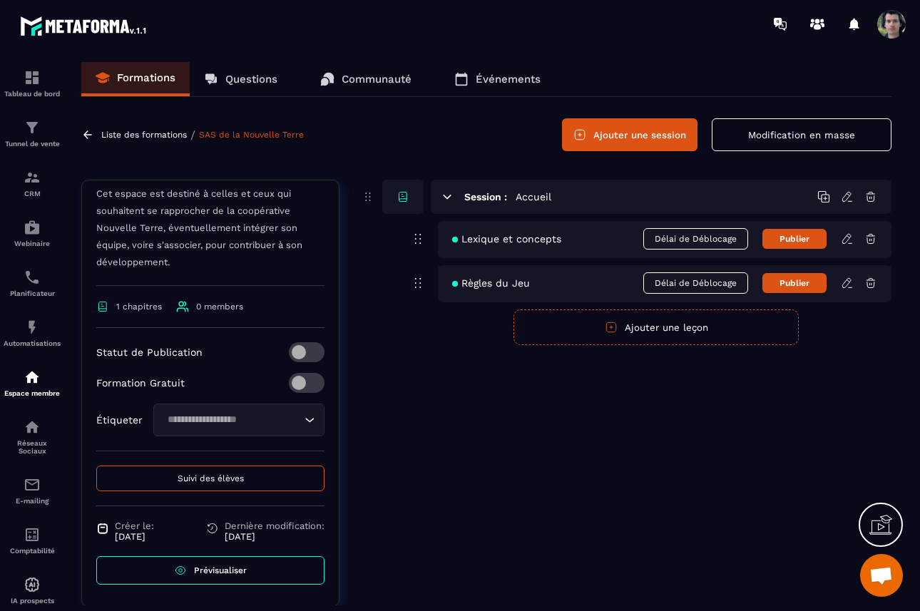
click at [843, 242] on icon at bounding box center [846, 238] width 13 height 13
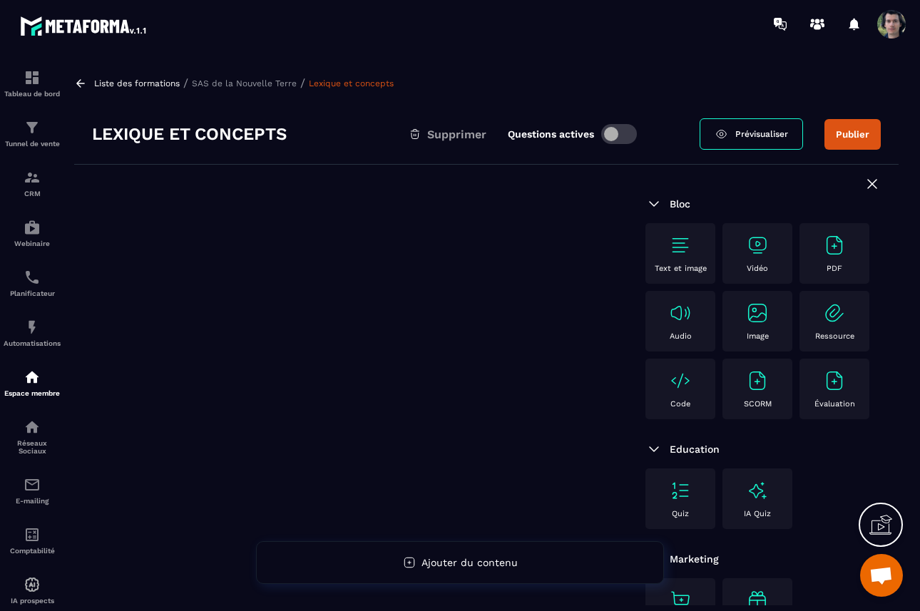
click at [837, 251] on img at bounding box center [834, 245] width 23 height 23
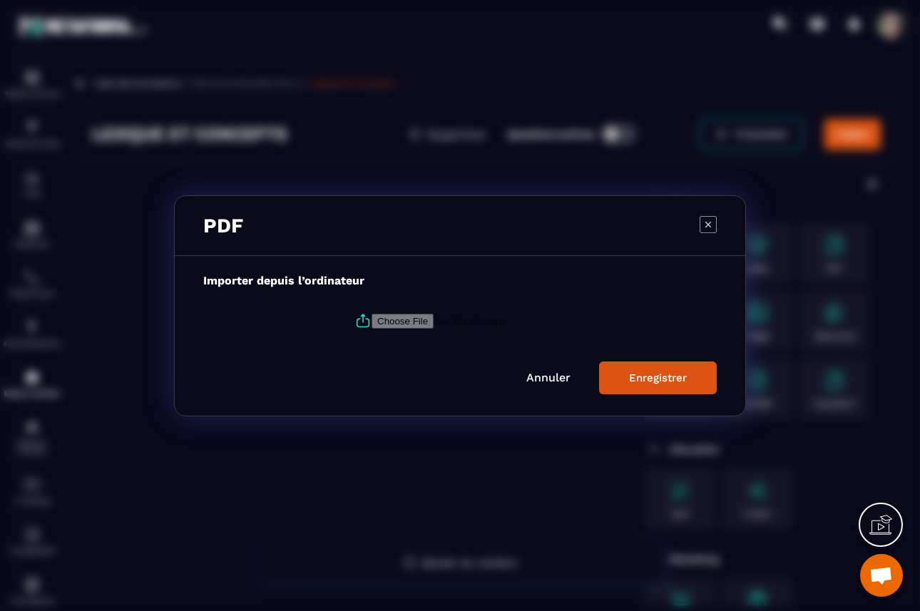
click at [391, 325] on input "Modal window" at bounding box center [468, 320] width 194 height 15
type input "**********"
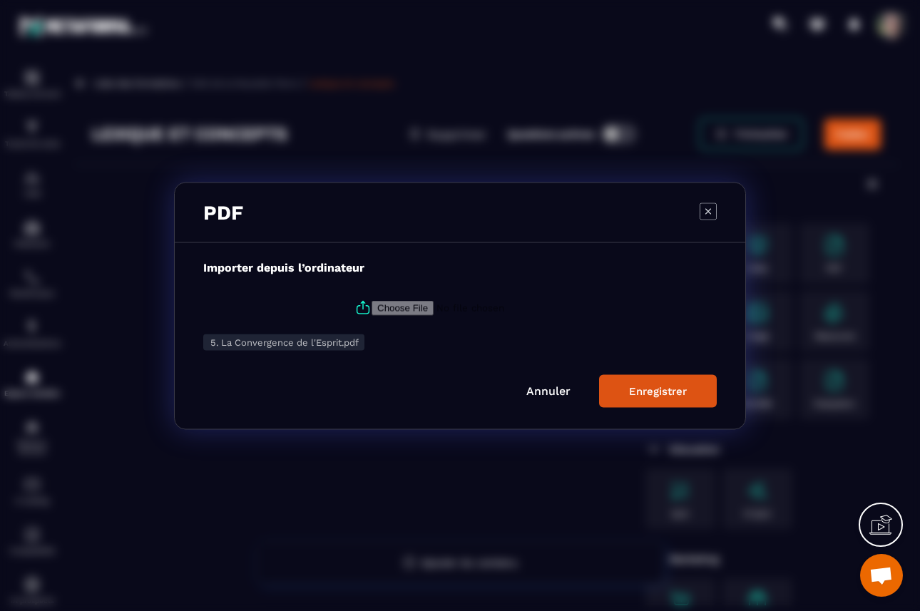
click at [667, 387] on div "Enregistrer" at bounding box center [658, 390] width 58 height 13
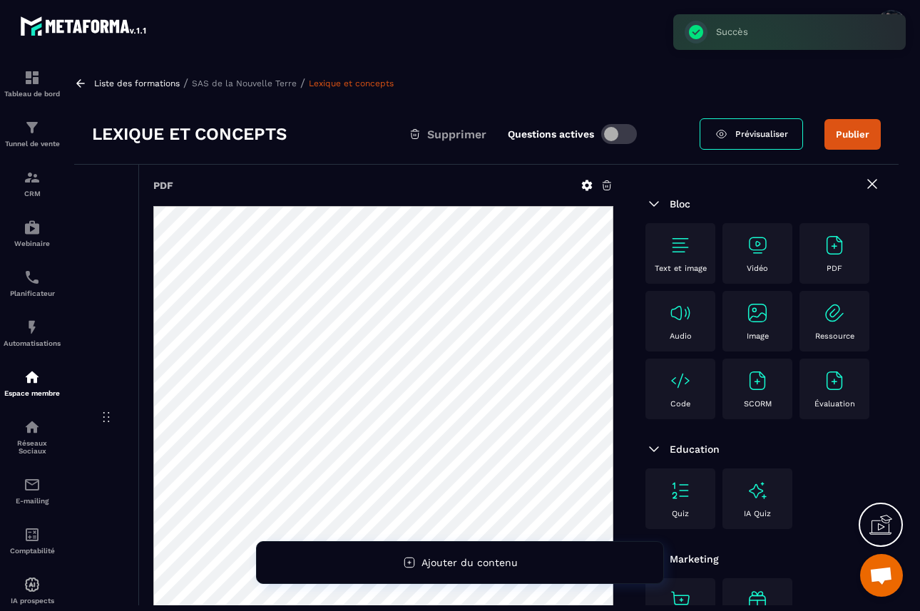
click at [761, 140] on link "Prévisualiser" at bounding box center [750, 133] width 103 height 31
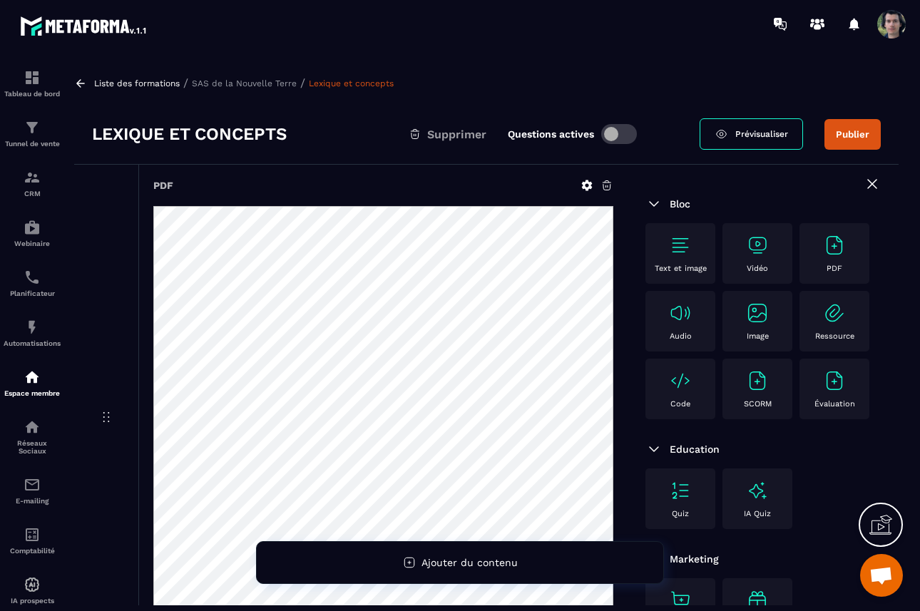
click at [609, 186] on icon at bounding box center [606, 185] width 13 height 13
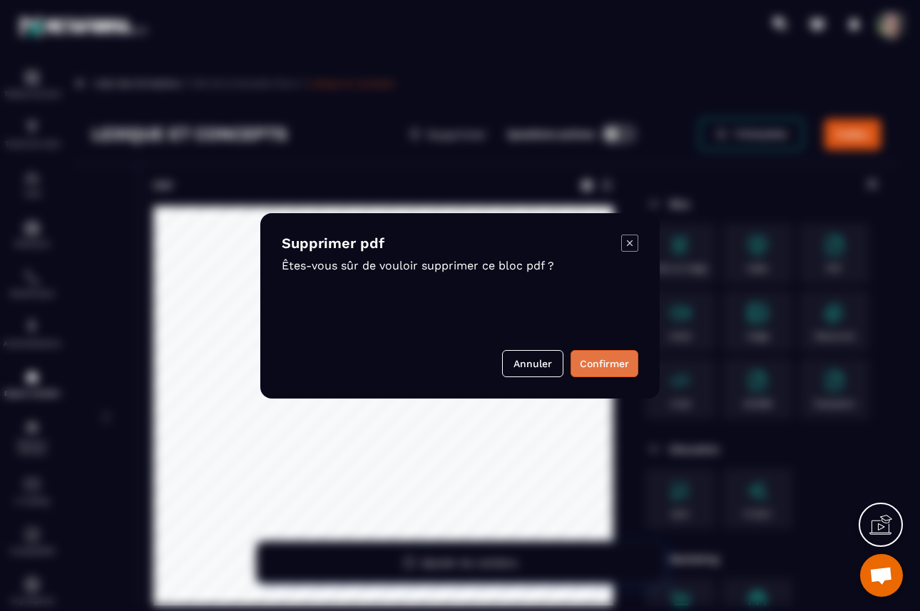
click at [602, 364] on button "Confirmer" at bounding box center [604, 363] width 68 height 27
